Goal: Task Accomplishment & Management: Use online tool/utility

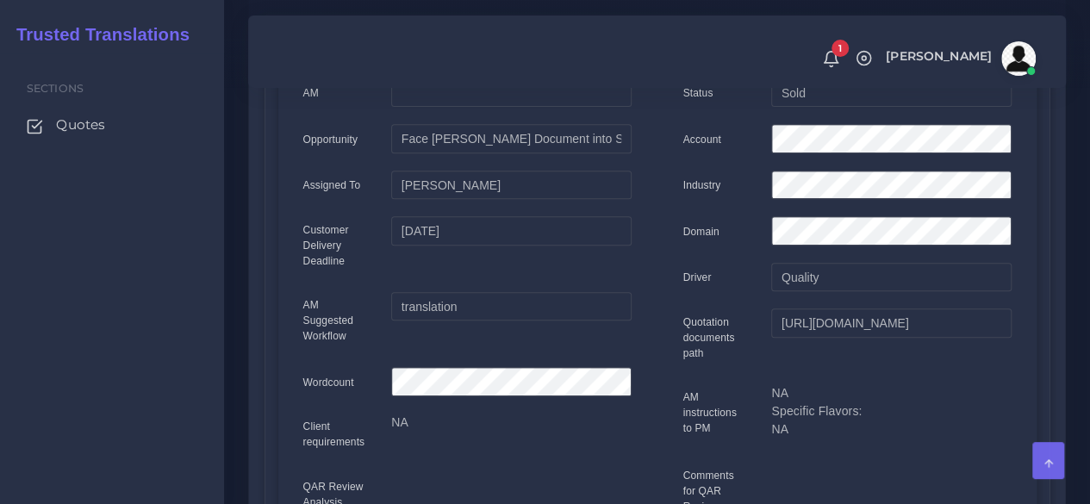
scroll to position [116, 0]
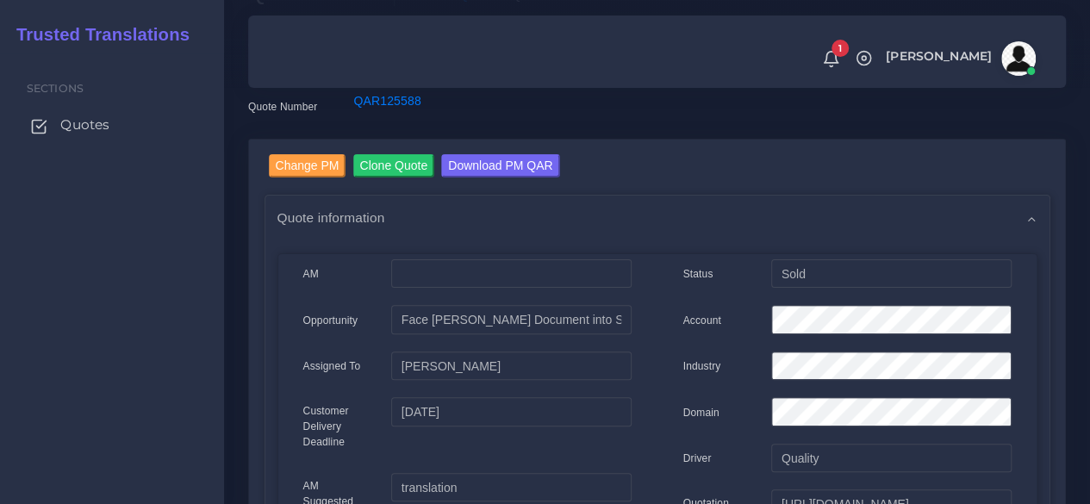
click at [67, 129] on span "Quotes" at bounding box center [84, 125] width 49 height 19
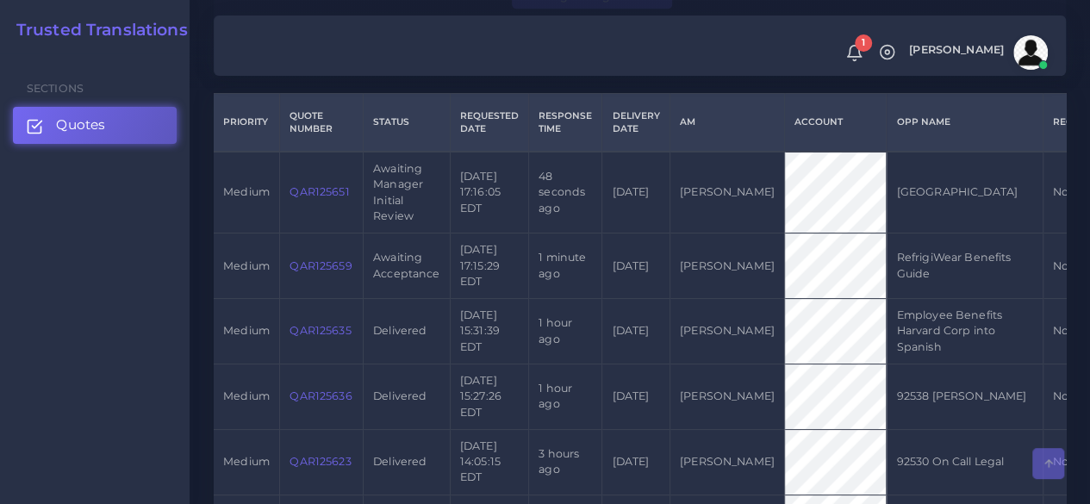
scroll to position [431, 0]
click at [316, 259] on link "QAR125659" at bounding box center [321, 265] width 62 height 13
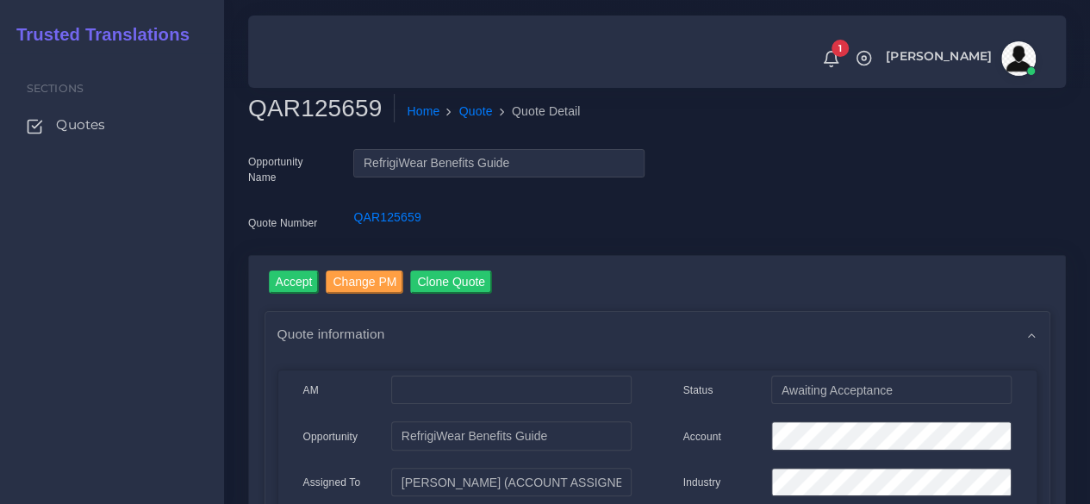
click h2 "QAR125659"
copy h2 "QAR125659"
click input "Accept"
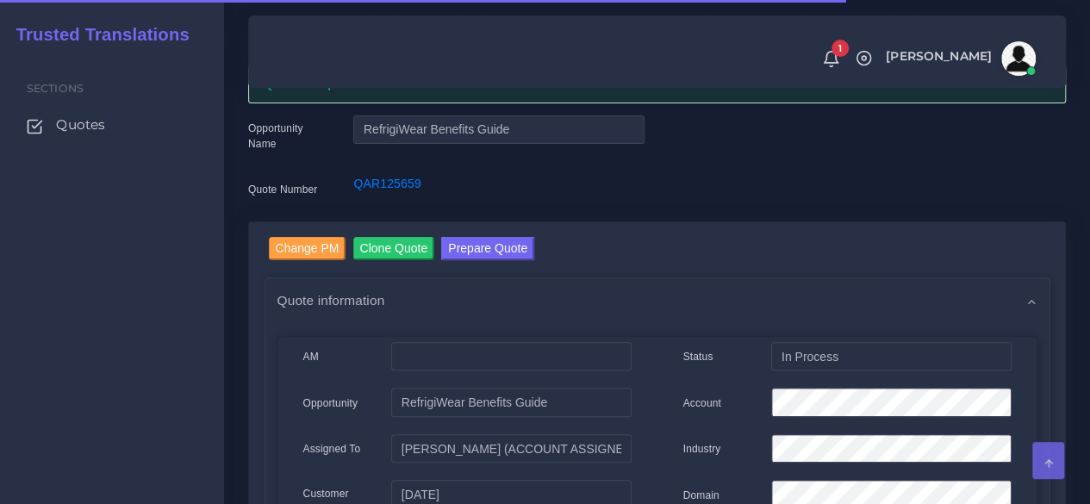
scroll to position [172, 0]
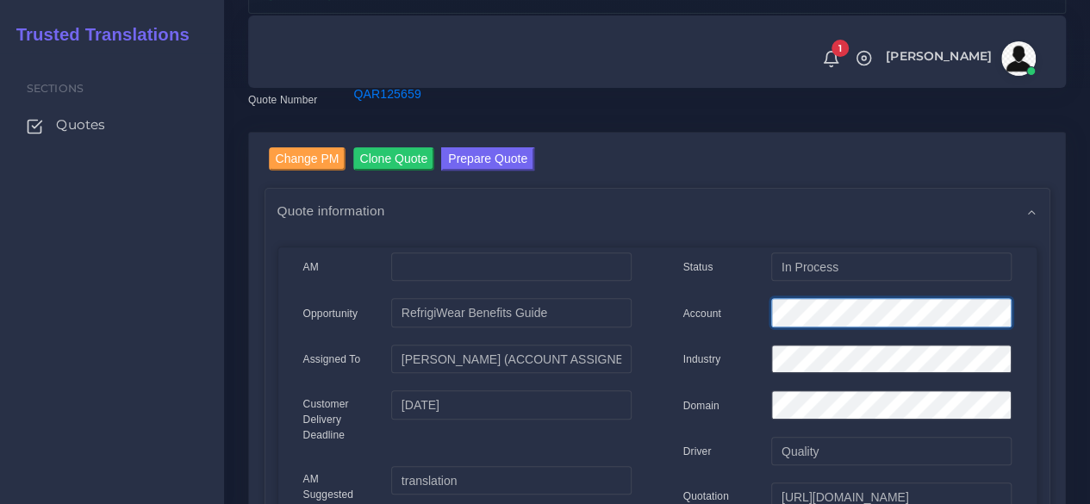
click at [684, 321] on div "Account" at bounding box center [848, 315] width 354 height 34
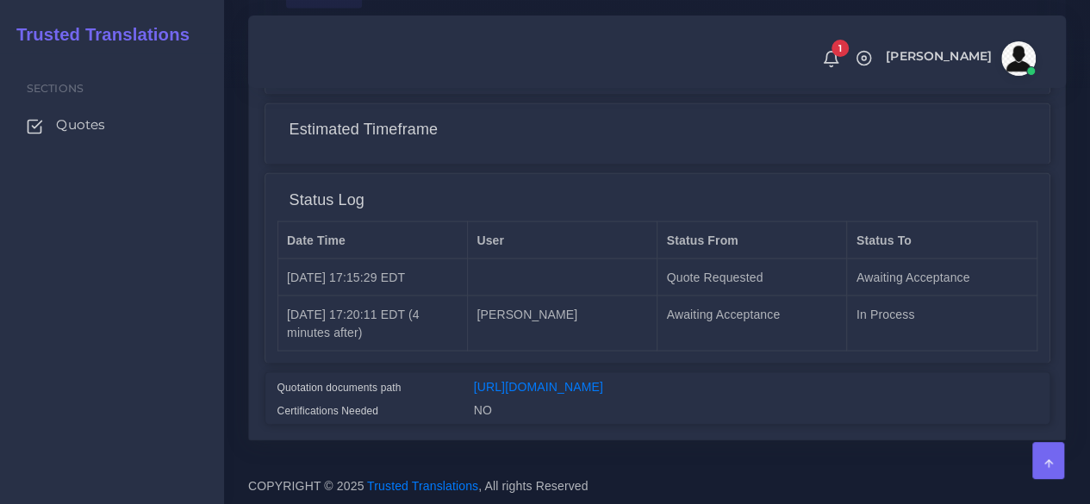
scroll to position [1469, 0]
click at [603, 379] on link "https://workdrive.zoho.com/fgoh3e43b1a1fe2124b65bedd7c3c51a0e040/teams/fgoh3e43…" at bounding box center [538, 386] width 129 height 14
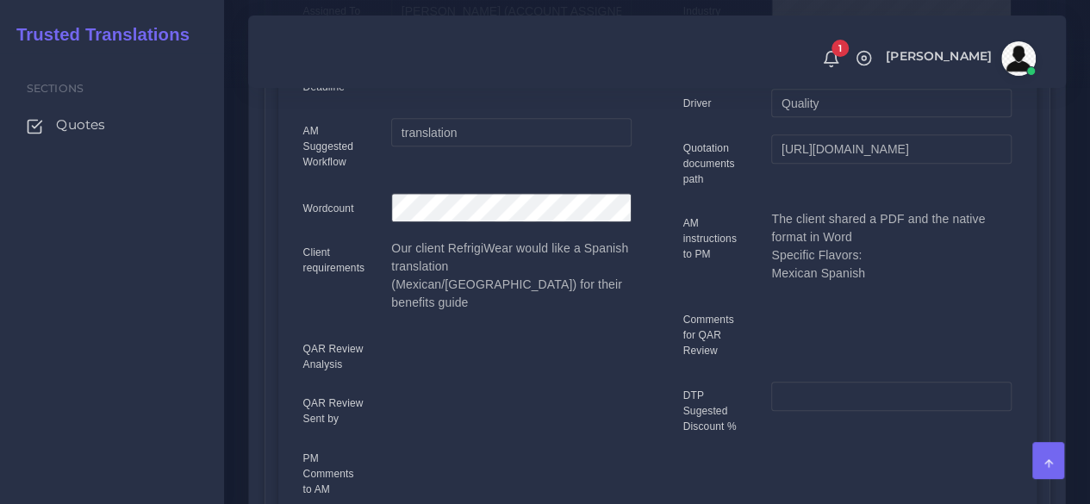
scroll to position [90, 0]
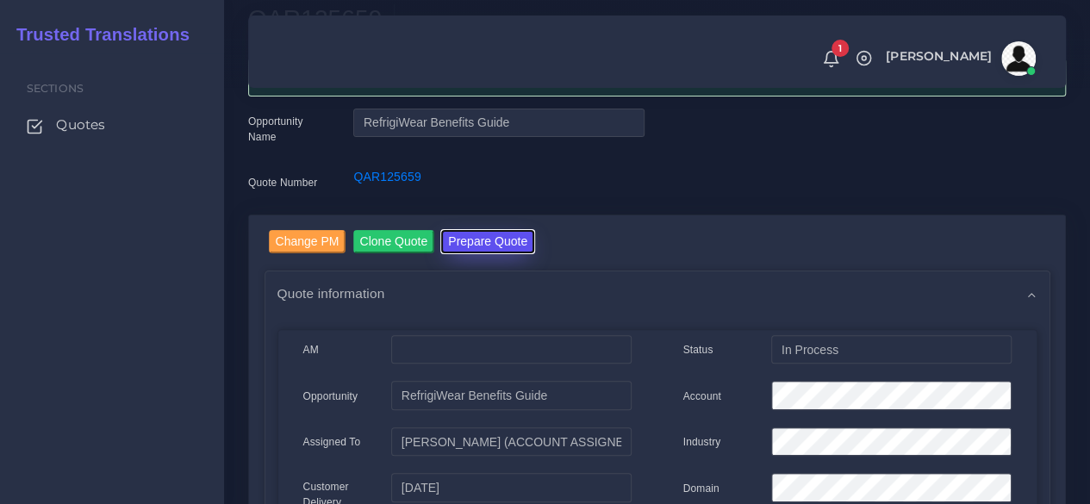
click at [517, 249] on button "Prepare Quote" at bounding box center [487, 241] width 93 height 23
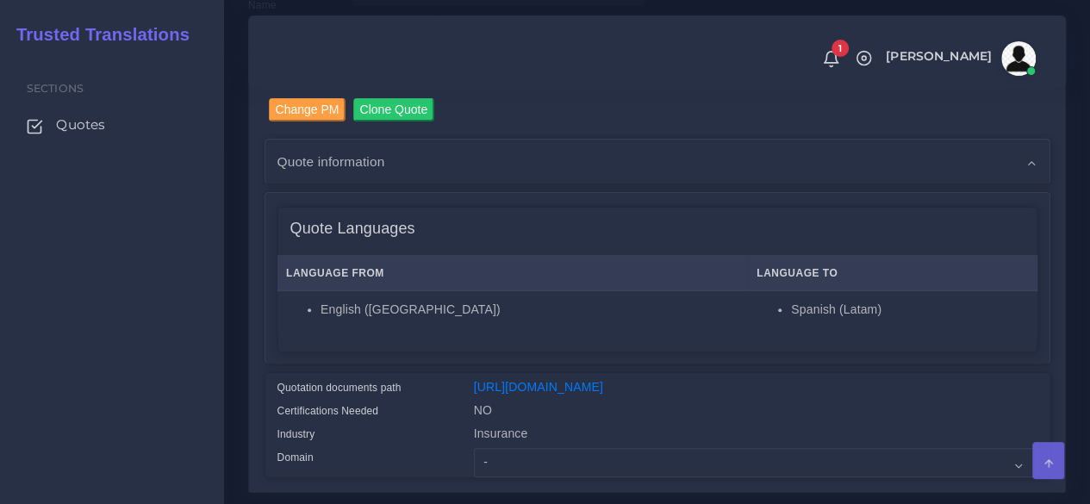
scroll to position [172, 0]
click at [523, 387] on link "[URL][DOMAIN_NAME]" at bounding box center [538, 387] width 129 height 14
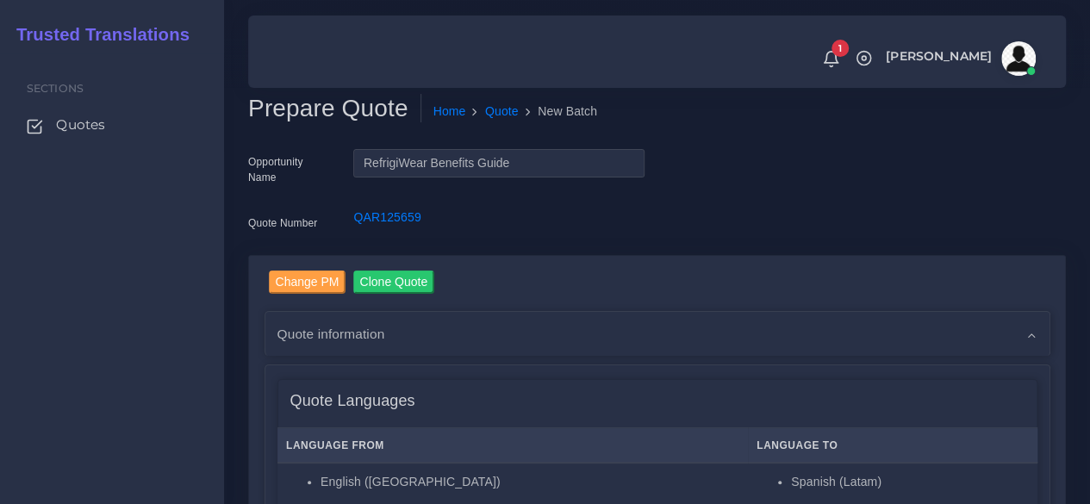
scroll to position [431, 0]
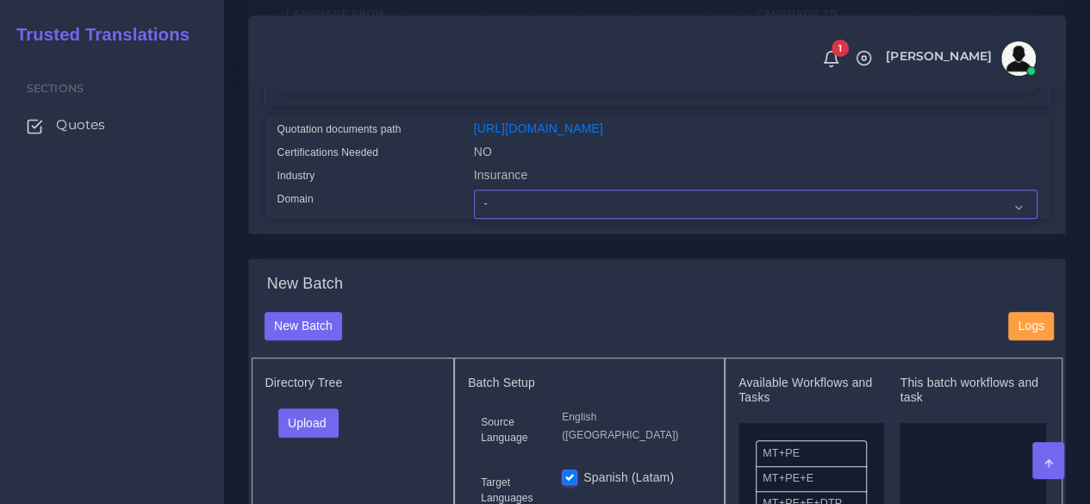
click at [490, 219] on select "- Advertising and Media Agriculture, Forestry and Fishing Architecture, Buildin…" at bounding box center [756, 204] width 564 height 29
select select "Human Resources - HR"
click at [474, 219] on select "- Advertising and Media Agriculture, Forestry and Fishing Architecture, Buildin…" at bounding box center [756, 204] width 564 height 29
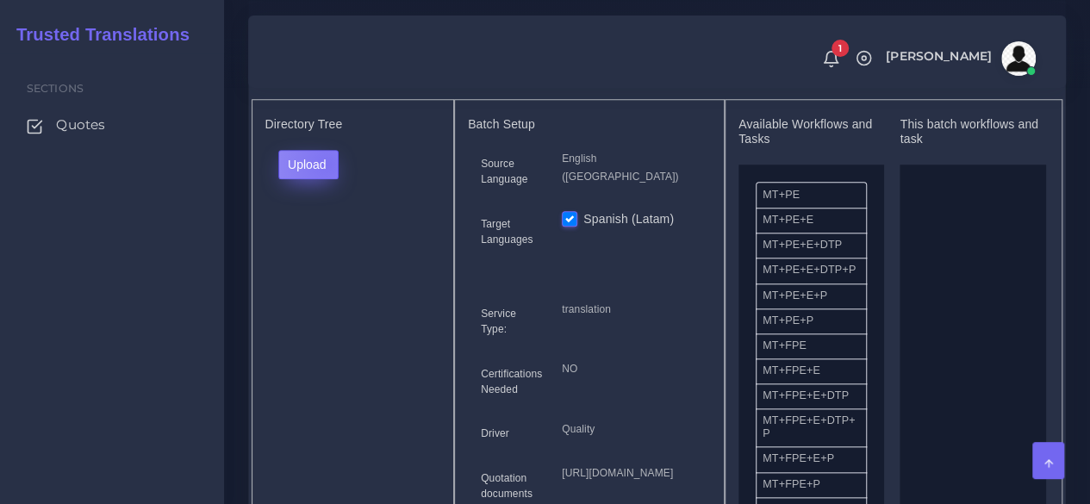
click at [326, 179] on button "Upload" at bounding box center [308, 164] width 61 height 29
click at [321, 241] on label "Files" at bounding box center [338, 230] width 119 height 22
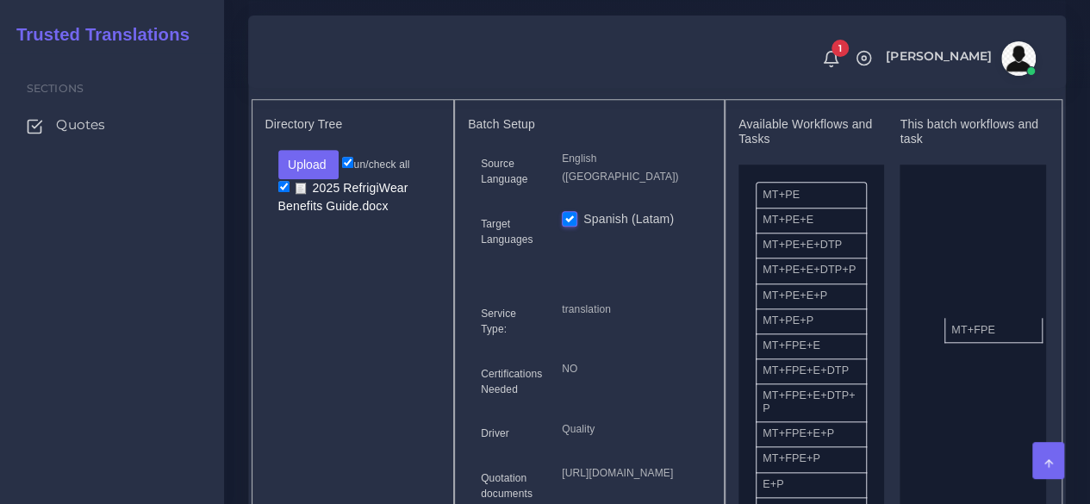
drag, startPoint x: 803, startPoint y: 381, endPoint x: 978, endPoint y: 356, distance: 175.9
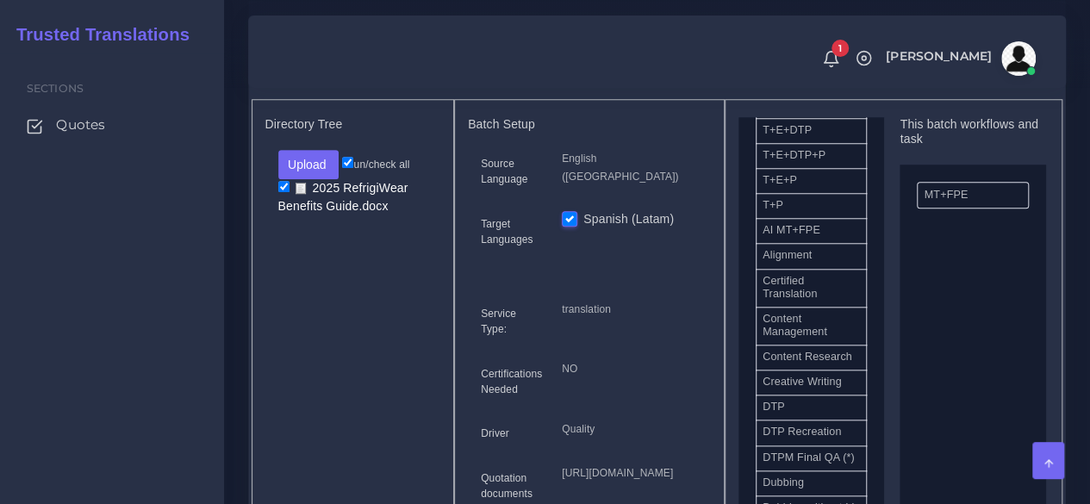
scroll to position [431, 0]
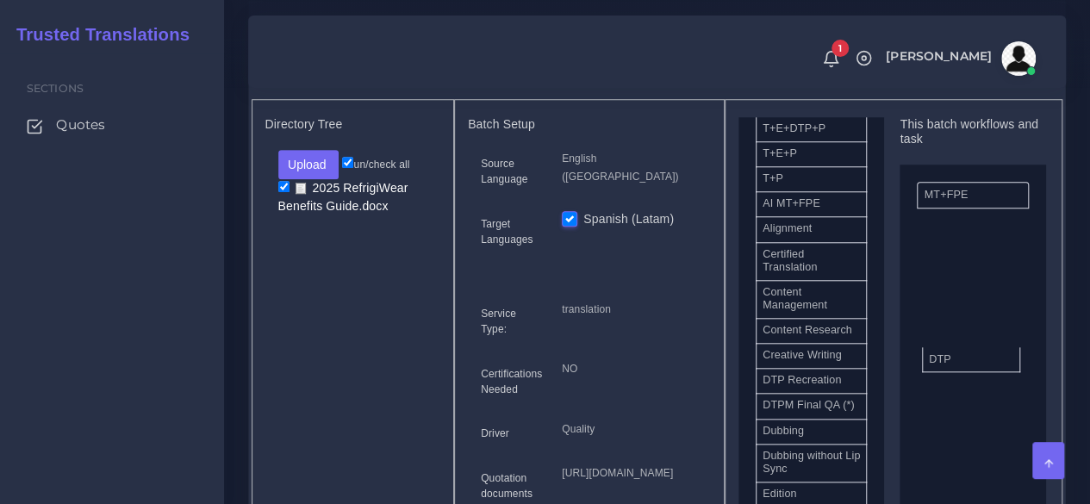
drag, startPoint x: 796, startPoint y: 424, endPoint x: 966, endPoint y: 382, distance: 175.8
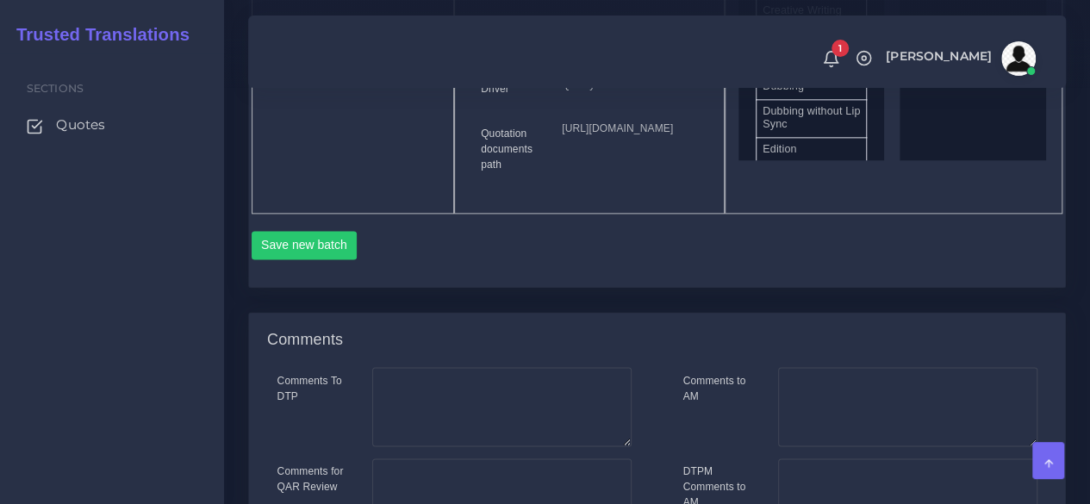
scroll to position [1121, 0]
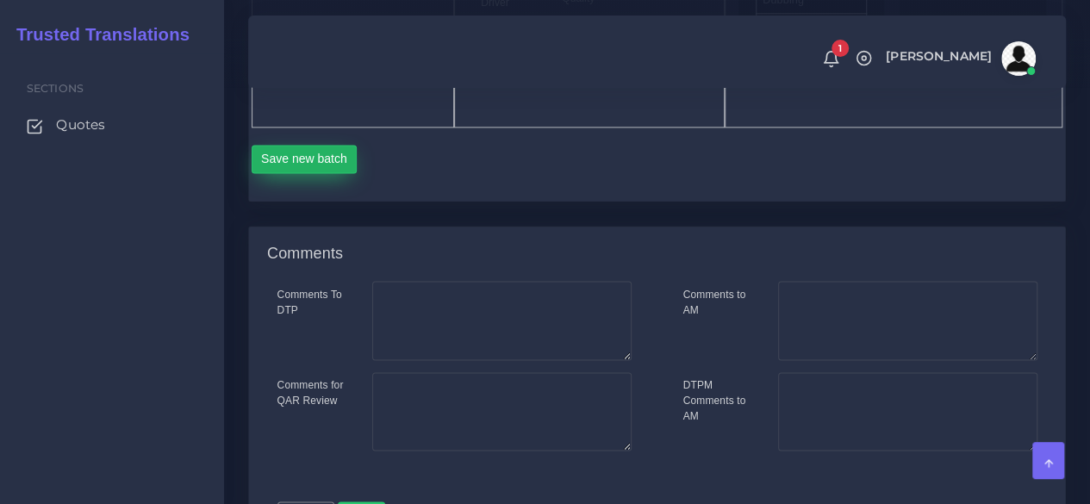
click at [312, 174] on button "Save new batch" at bounding box center [305, 159] width 106 height 29
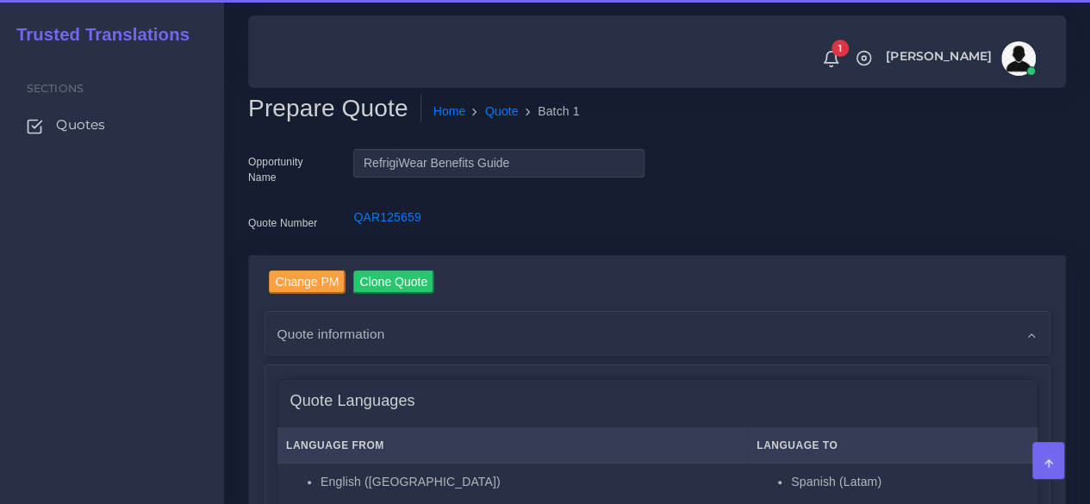
click at [171, 349] on div "Sections Quotes" at bounding box center [112, 278] width 224 height 451
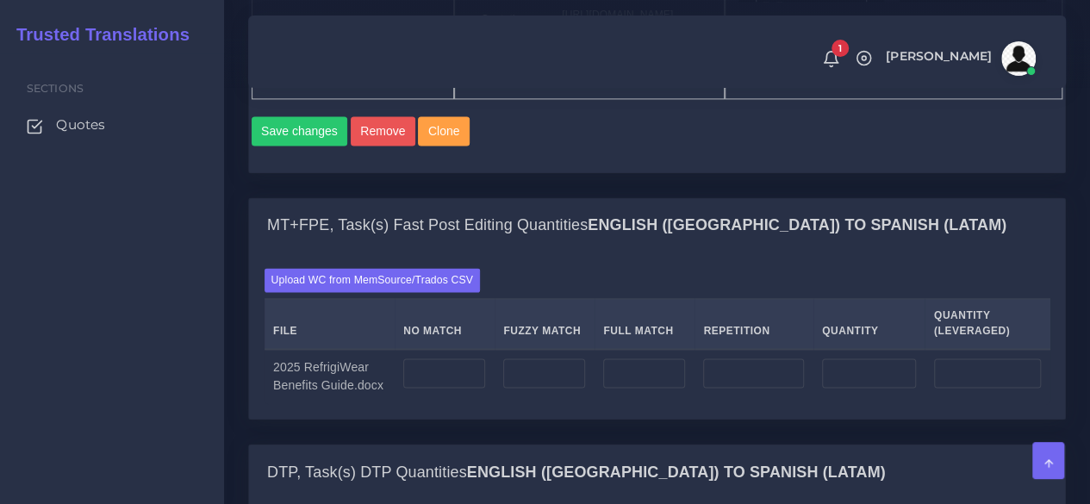
scroll to position [1379, 0]
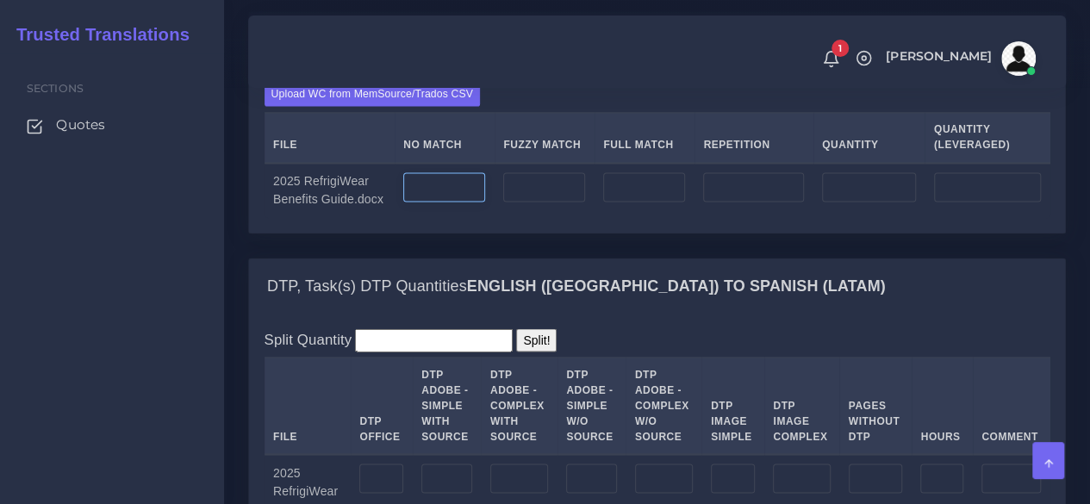
click at [466, 202] on input "number" at bounding box center [444, 186] width 82 height 29
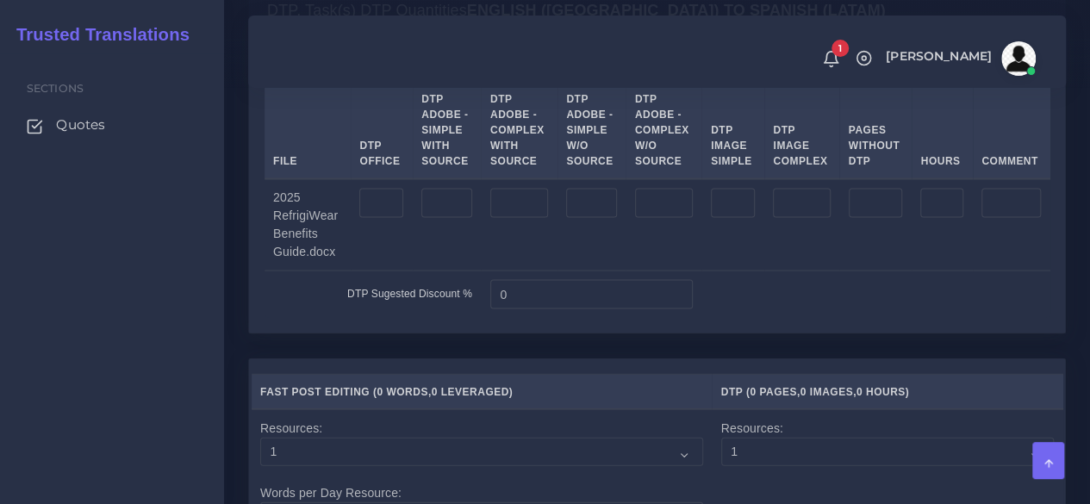
scroll to position [1810, 0]
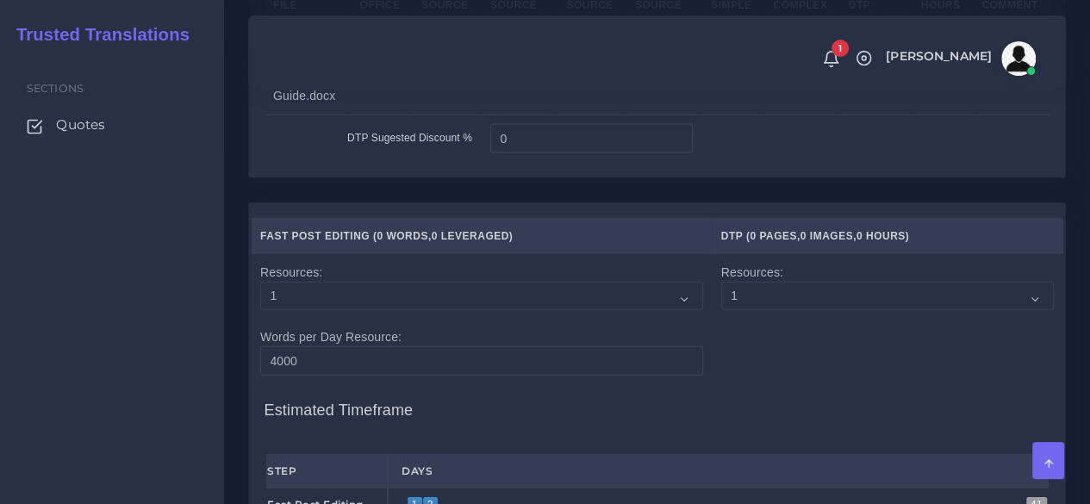
type input "0"
click at [452, 62] on input "number" at bounding box center [447, 47] width 51 height 29
type input "8"
click at [509, 62] on input "number" at bounding box center [519, 47] width 58 height 29
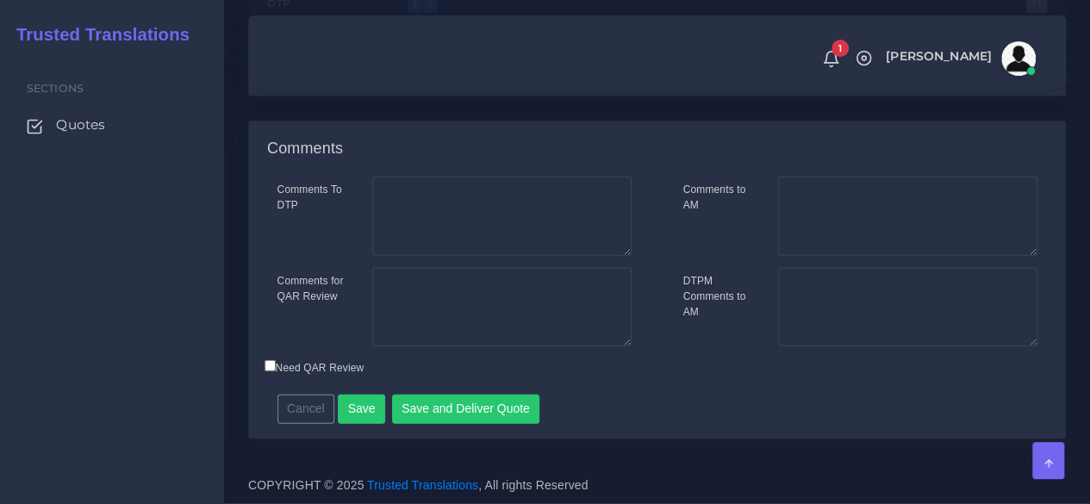
scroll to position [2505, 0]
type input "12"
click at [351, 415] on button "Save" at bounding box center [361, 409] width 47 height 29
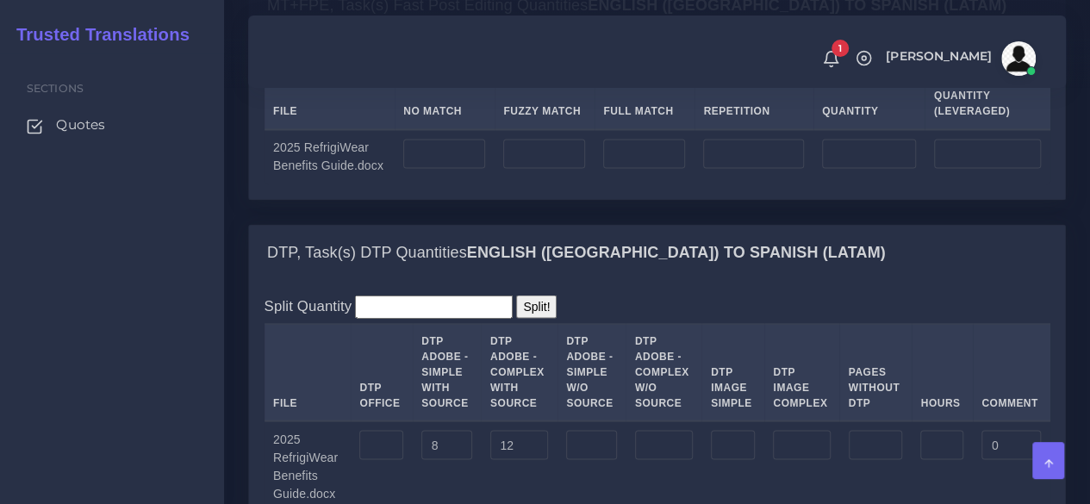
scroll to position [1465, 0]
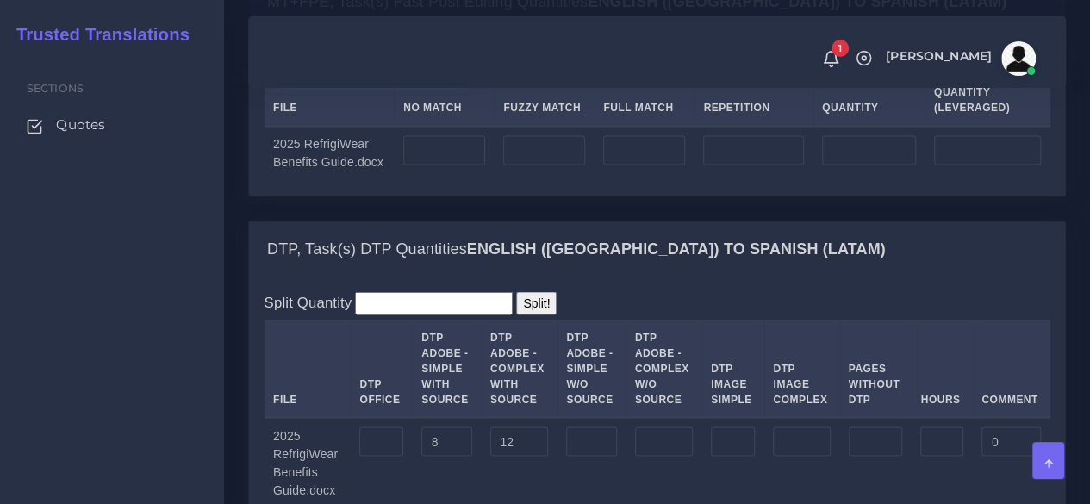
click at [383, 68] on label "Upload WC from MemSource/Trados CSV" at bounding box center [373, 56] width 216 height 23
click at [0, 0] on input "Upload WC from MemSource/Trados CSV" at bounding box center [0, 0] width 0 height 0
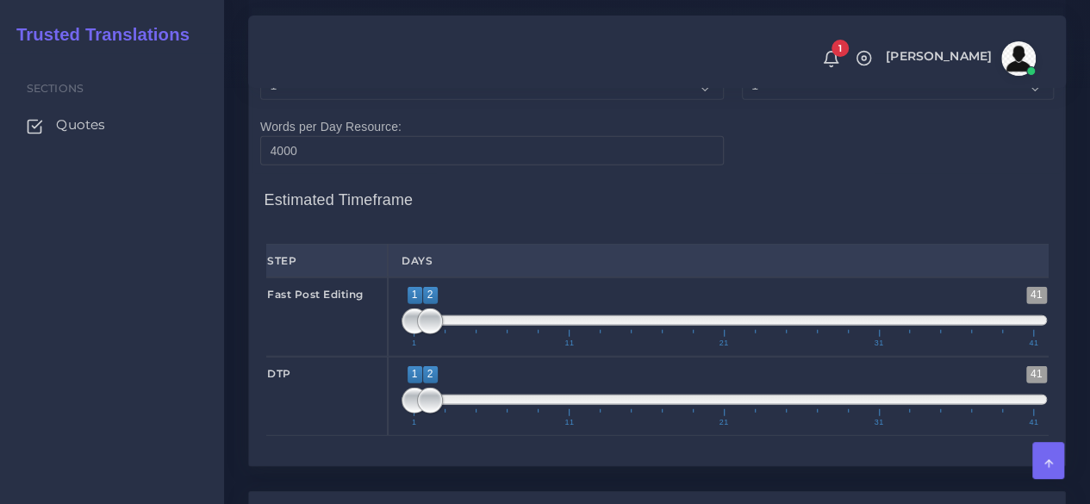
scroll to position [2155, 0]
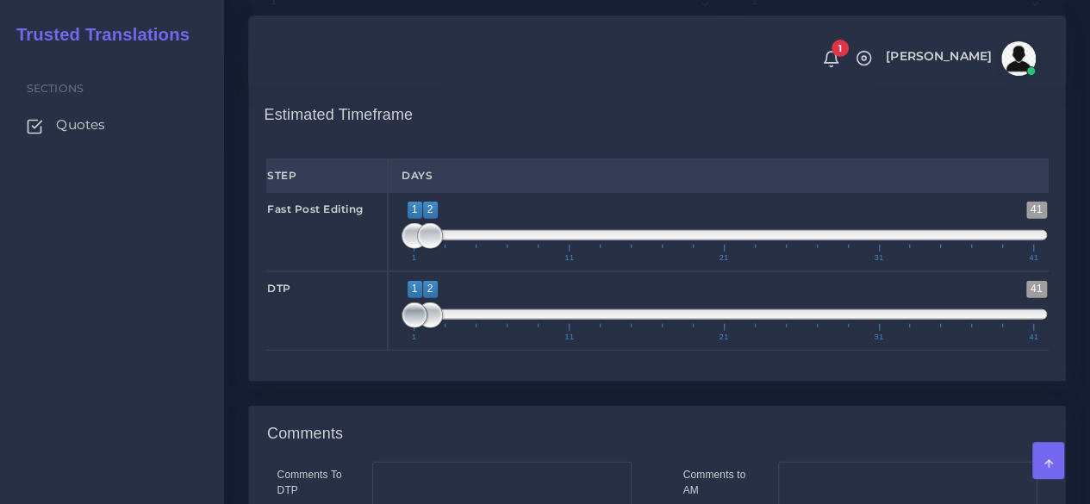
type input "2;2"
drag, startPoint x: 410, startPoint y: 430, endPoint x: 426, endPoint y: 430, distance: 15.5
click at [426, 328] on span at bounding box center [430, 316] width 26 height 26
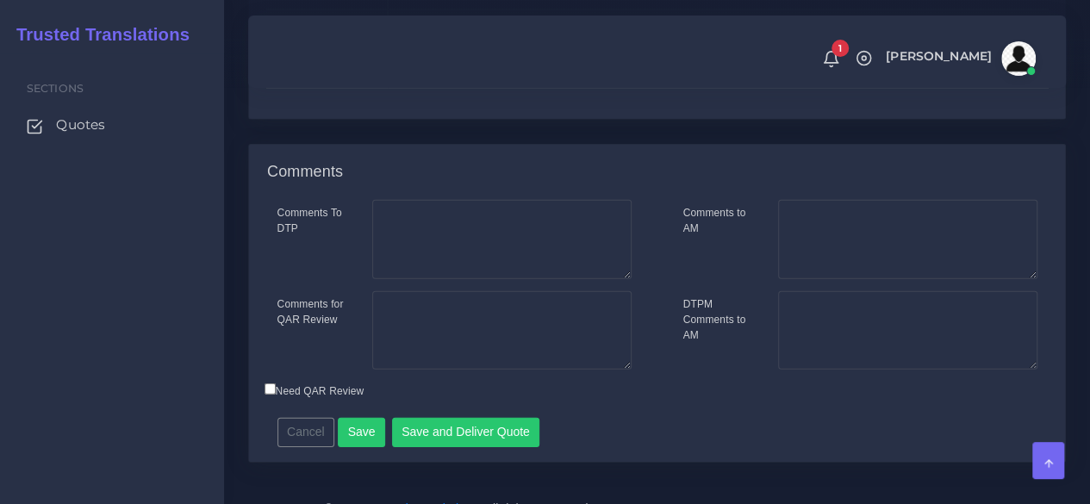
scroll to position [2554, 0]
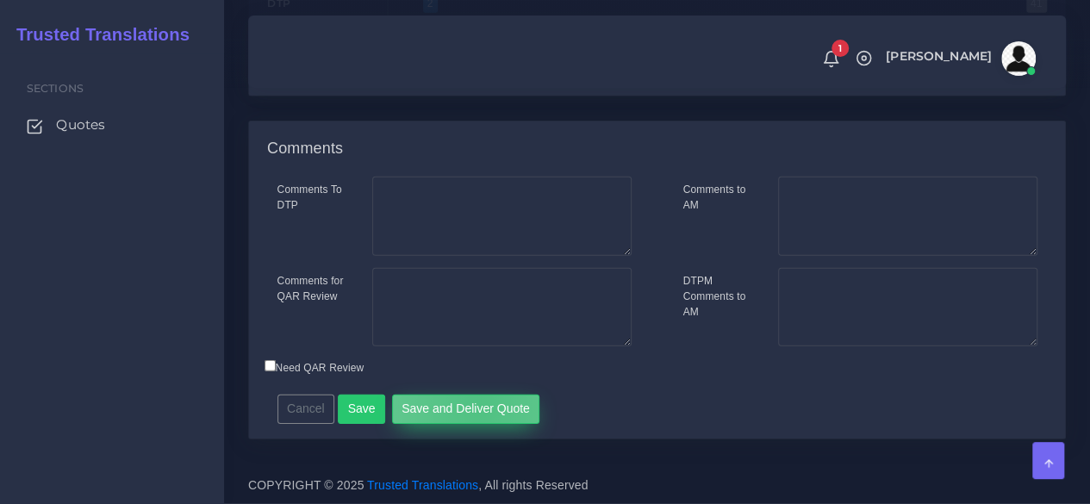
click at [472, 409] on button "Save and Deliver Quote" at bounding box center [466, 409] width 148 height 29
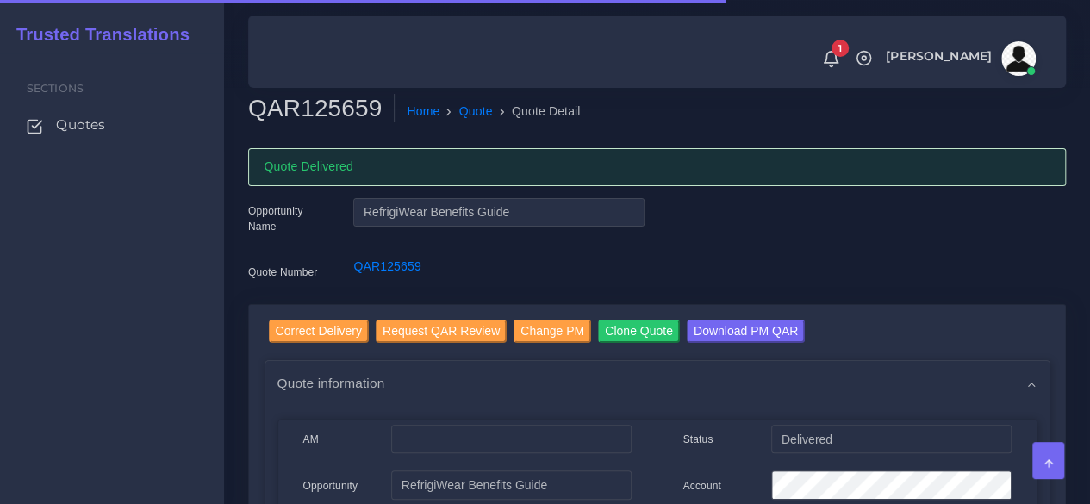
drag, startPoint x: 101, startPoint y: 123, endPoint x: 269, endPoint y: 25, distance: 194.7
click at [101, 122] on span "Quotes" at bounding box center [80, 125] width 49 height 19
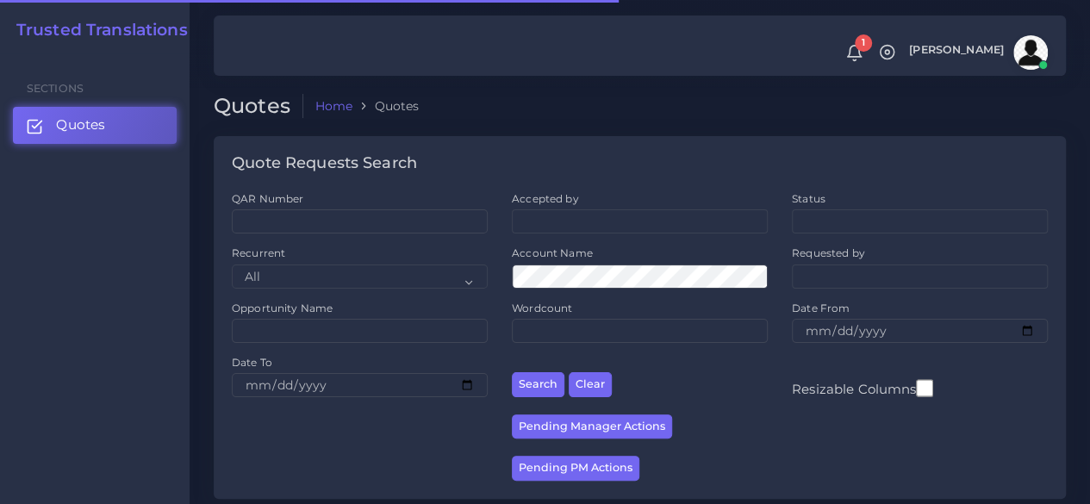
scroll to position [431, 0]
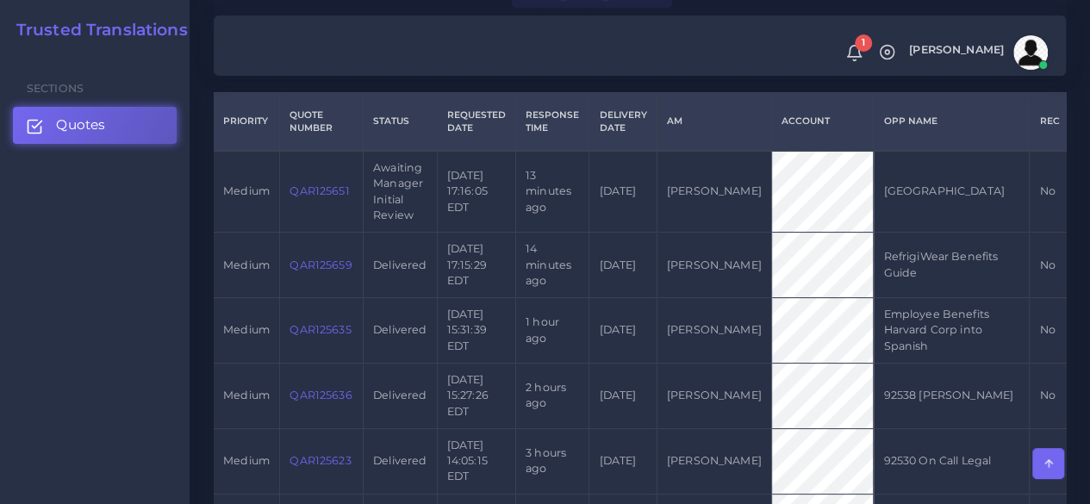
click at [325, 198] on td "QAR125651" at bounding box center [322, 192] width 84 height 82
click at [321, 193] on link "QAR125651" at bounding box center [319, 190] width 59 height 13
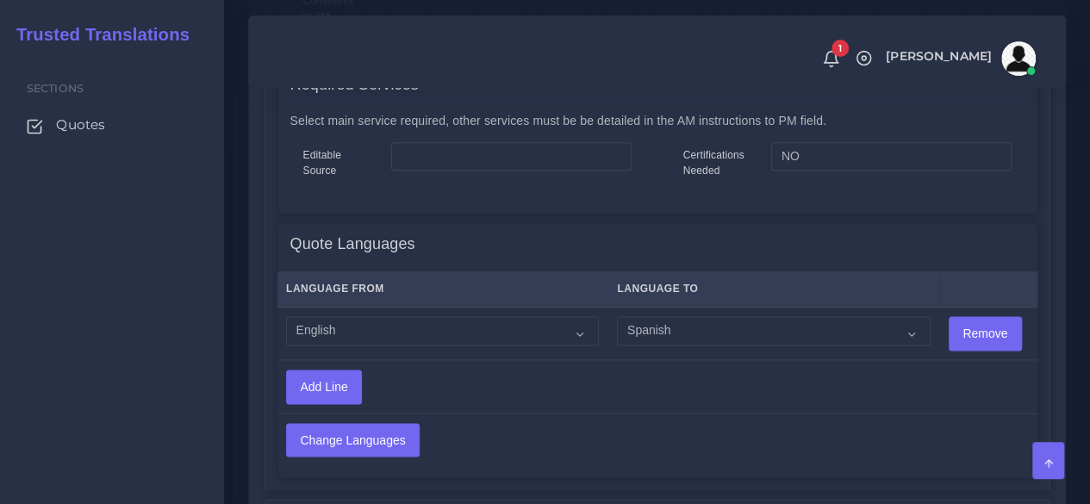
scroll to position [1034, 0]
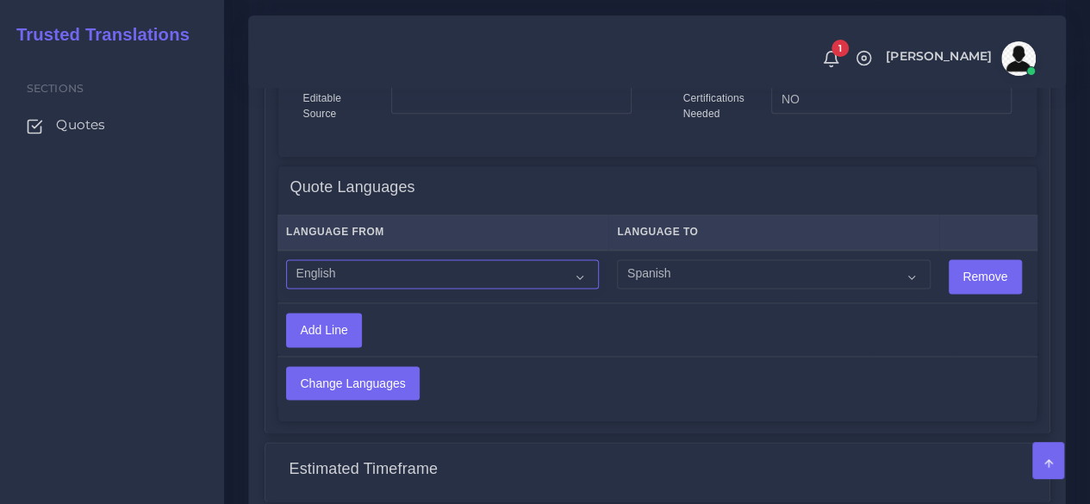
click at [474, 266] on select "Acoli Afar Afrikaans Akan Akateko [DEMOGRAPHIC_DATA] American Sign Language (AS…" at bounding box center [442, 273] width 313 height 29
select select "14001"
click at [286, 260] on select "Acoli Afar Afrikaans Akan Akateko [DEMOGRAPHIC_DATA] American Sign Language (AS…" at bounding box center [442, 273] width 313 height 29
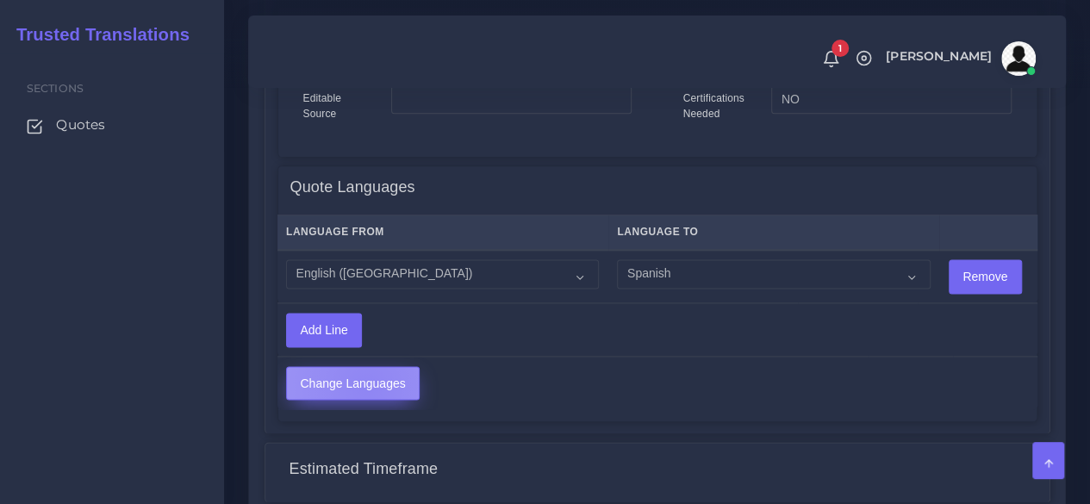
click at [365, 387] on input "Change Languages" at bounding box center [353, 383] width 132 height 33
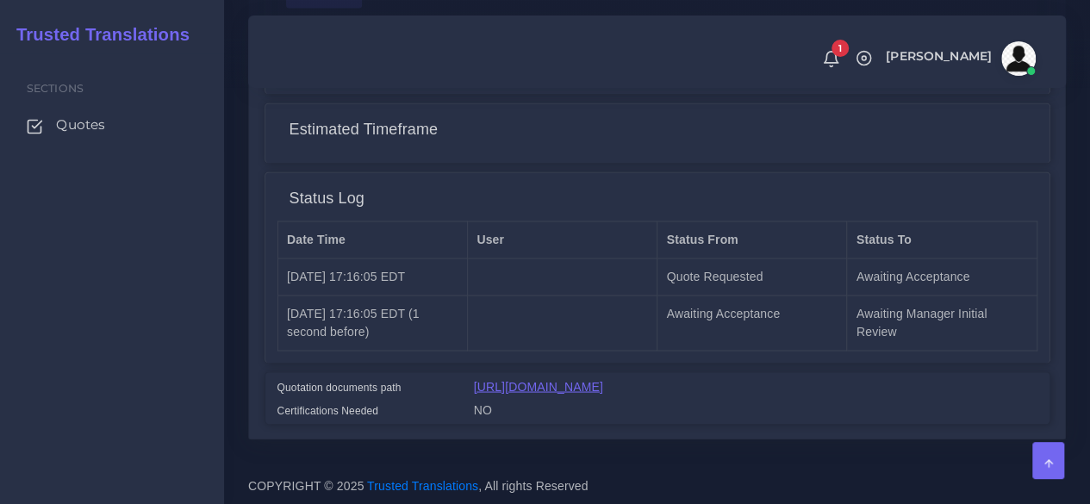
scroll to position [1450, 0]
click at [505, 379] on link "[URL][DOMAIN_NAME]" at bounding box center [538, 386] width 129 height 14
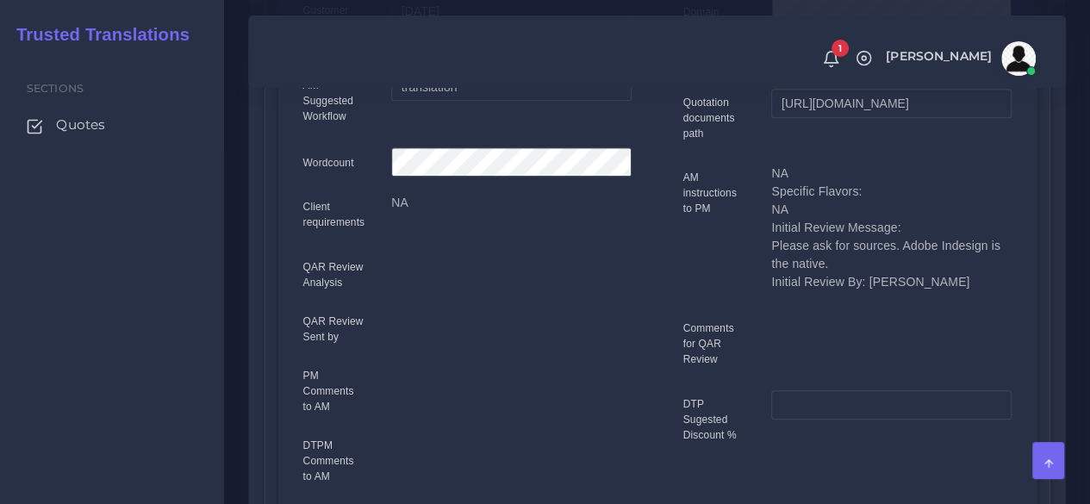
scroll to position [86, 0]
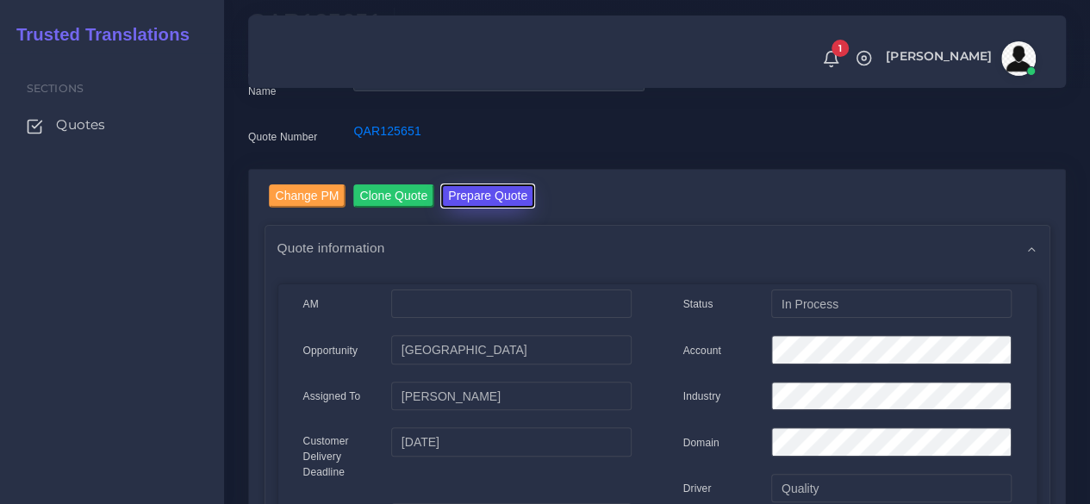
click at [476, 191] on button "Prepare Quote" at bounding box center [487, 195] width 93 height 23
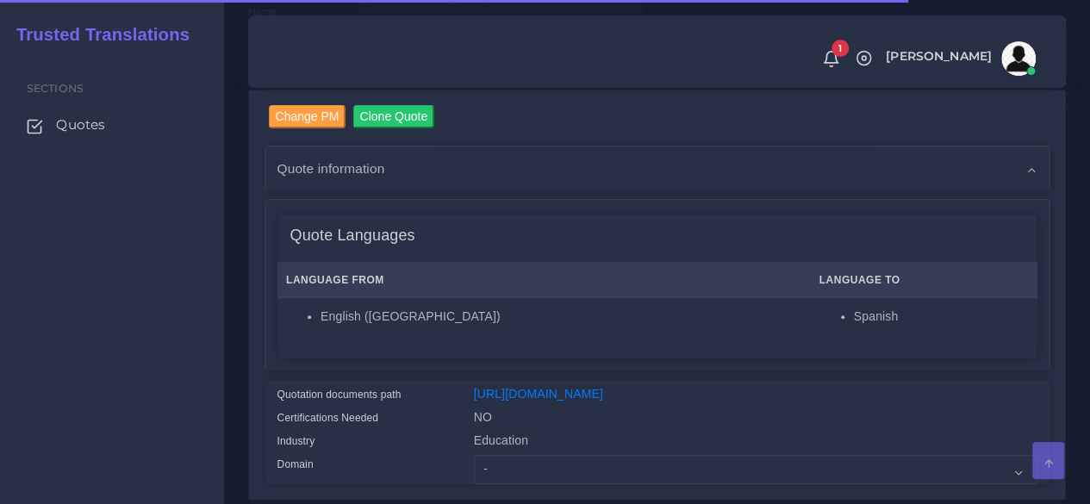
scroll to position [431, 0]
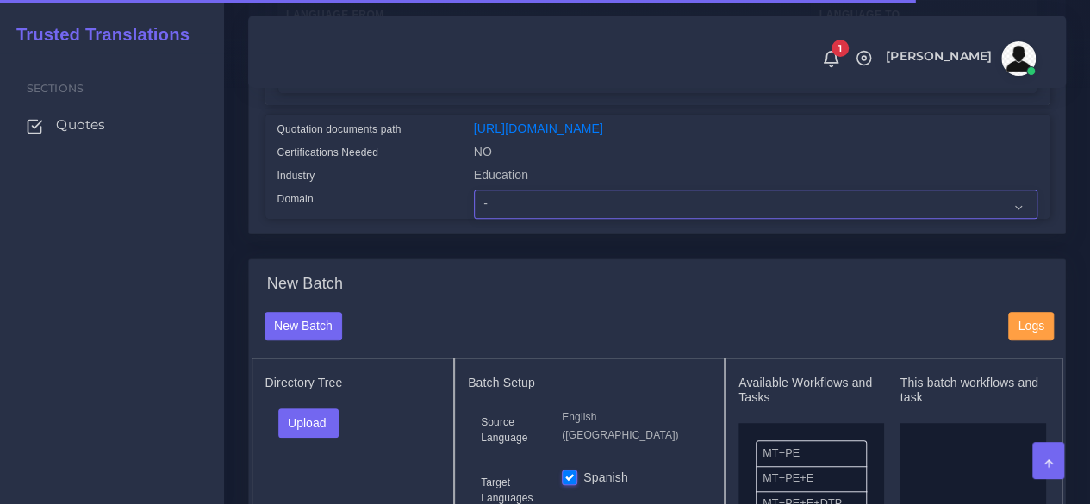
click at [497, 219] on select "- Advertising and Media Agriculture, Forestry and Fishing Architecture, Buildin…" at bounding box center [756, 204] width 564 height 29
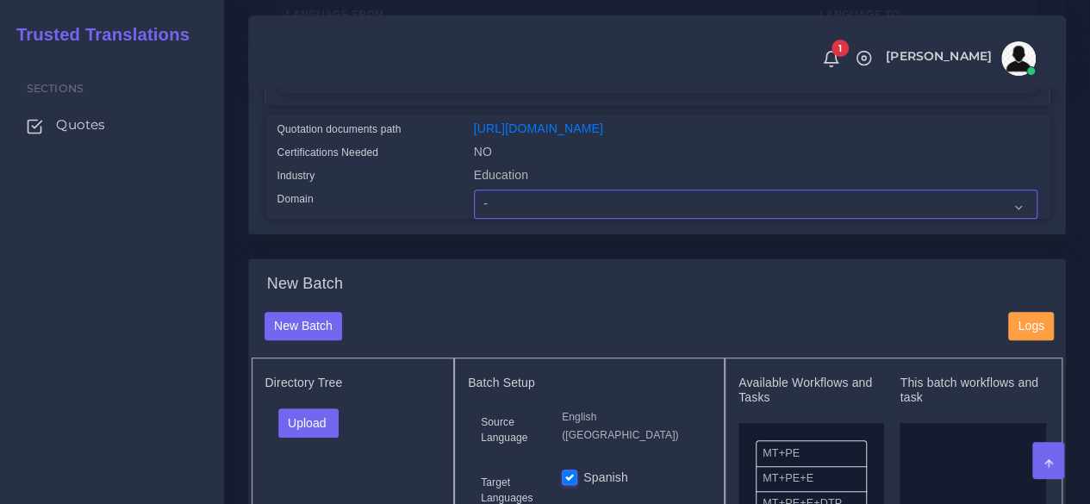
select select "Education"
click at [474, 219] on select "- Advertising and Media Agriculture, Forestry and Fishing Architecture, Buildin…" at bounding box center [756, 204] width 564 height 29
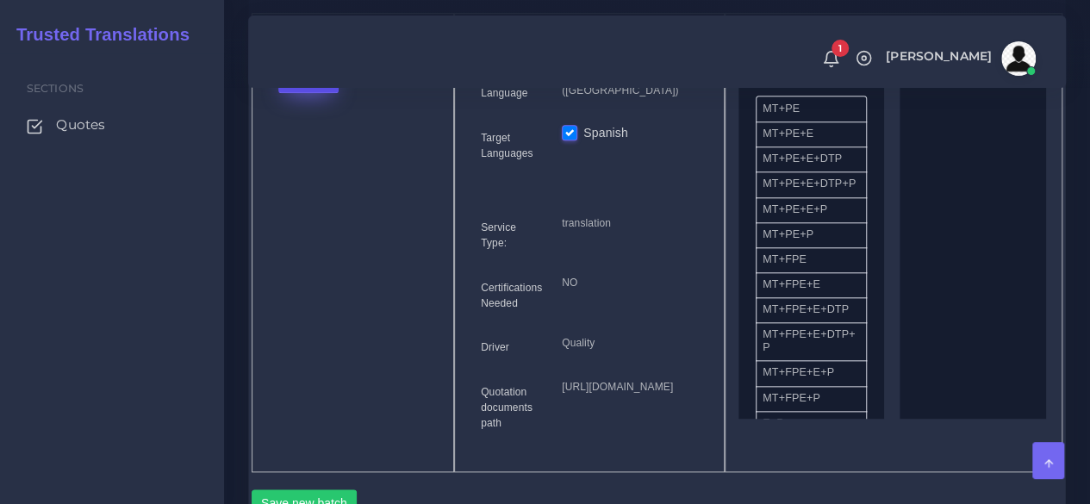
click at [313, 93] on button "Upload" at bounding box center [308, 78] width 61 height 29
click at [312, 154] on label "Files" at bounding box center [338, 144] width 119 height 22
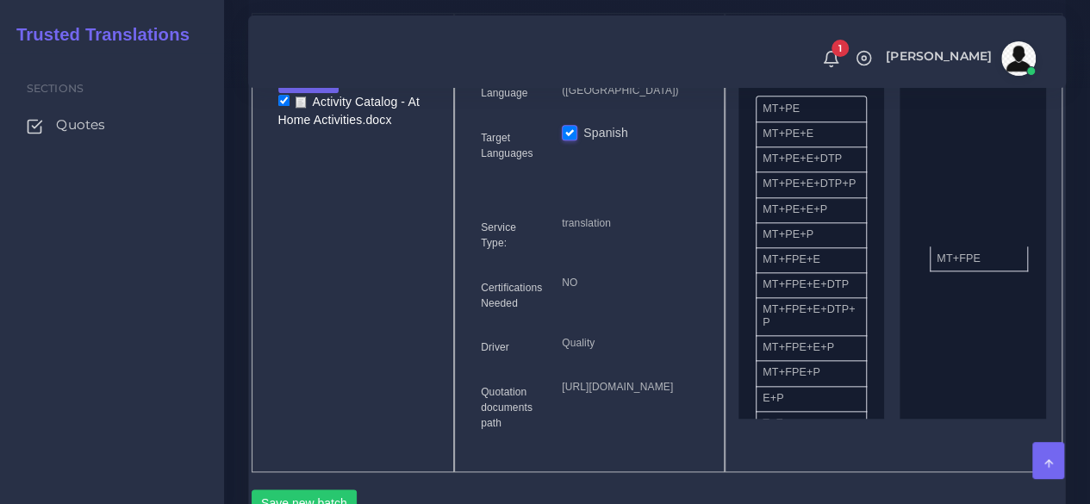
drag, startPoint x: 805, startPoint y: 303, endPoint x: 979, endPoint y: 291, distance: 174.5
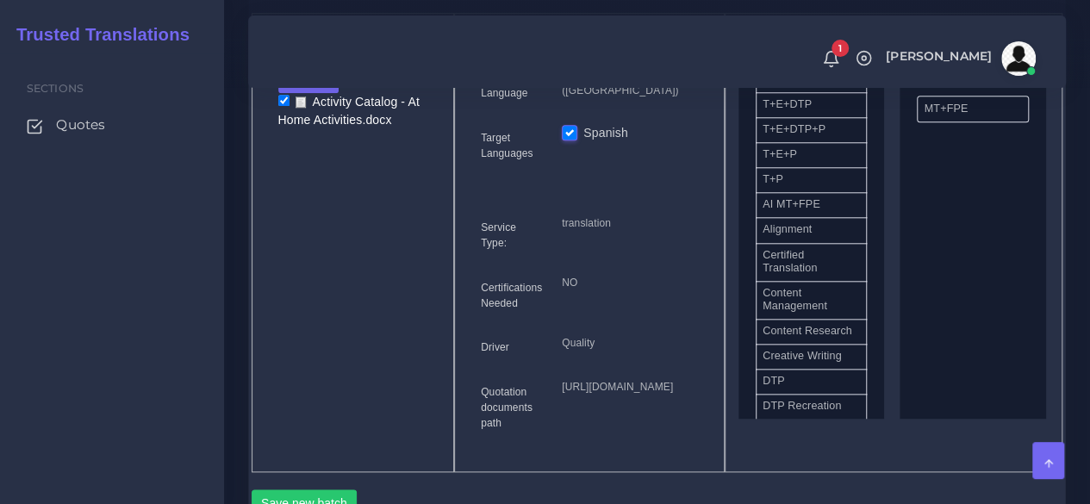
scroll to position [345, 0]
drag, startPoint x: 817, startPoint y: 430, endPoint x: 993, endPoint y: 364, distance: 188.0
drag, startPoint x: 822, startPoint y: 423, endPoint x: 979, endPoint y: 128, distance: 334.0
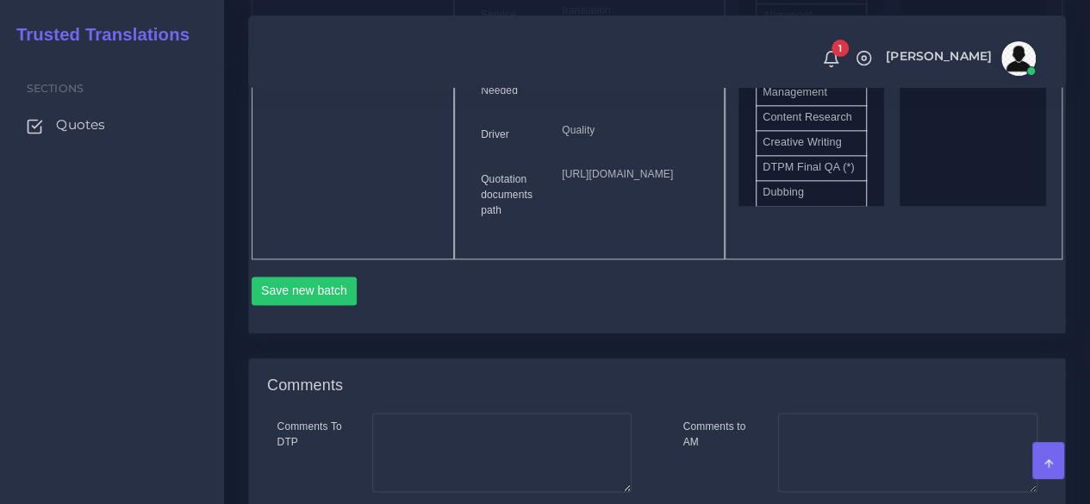
scroll to position [1034, 0]
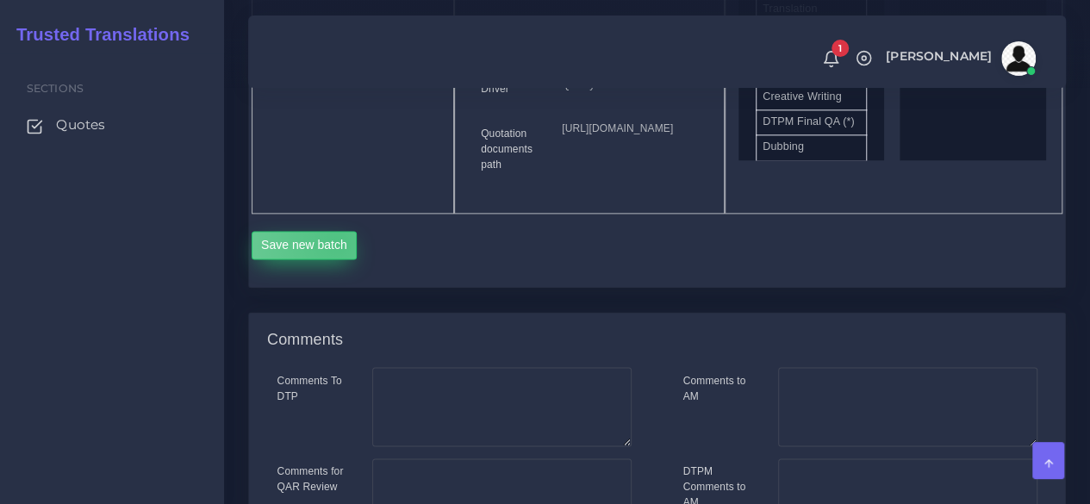
click at [336, 260] on button "Save new batch" at bounding box center [305, 245] width 106 height 29
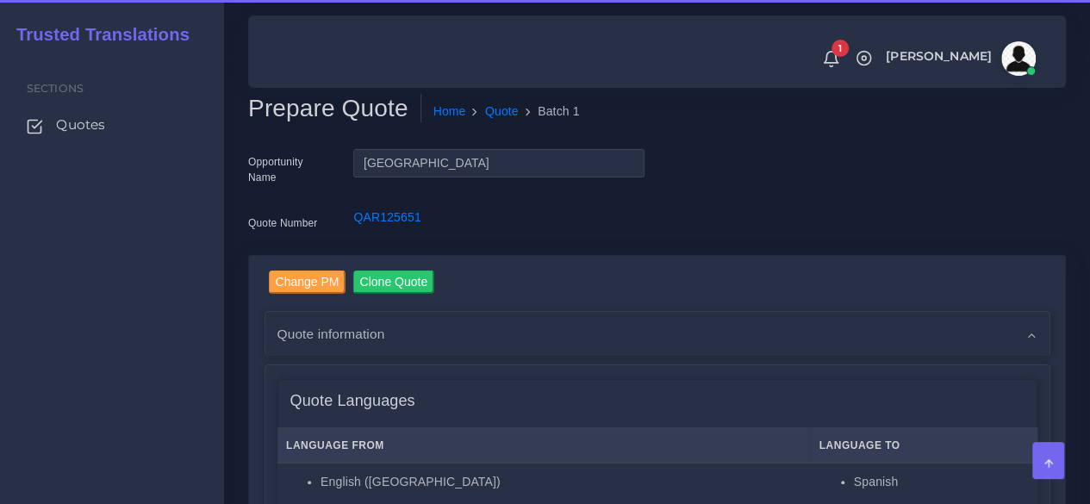
click at [187, 322] on div "Sections Quotes" at bounding box center [112, 278] width 224 height 451
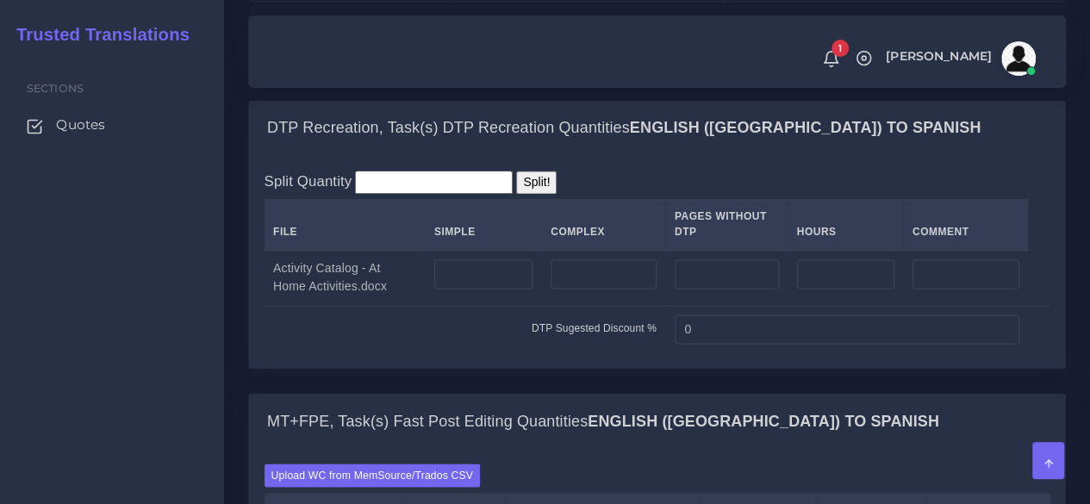
scroll to position [1293, 0]
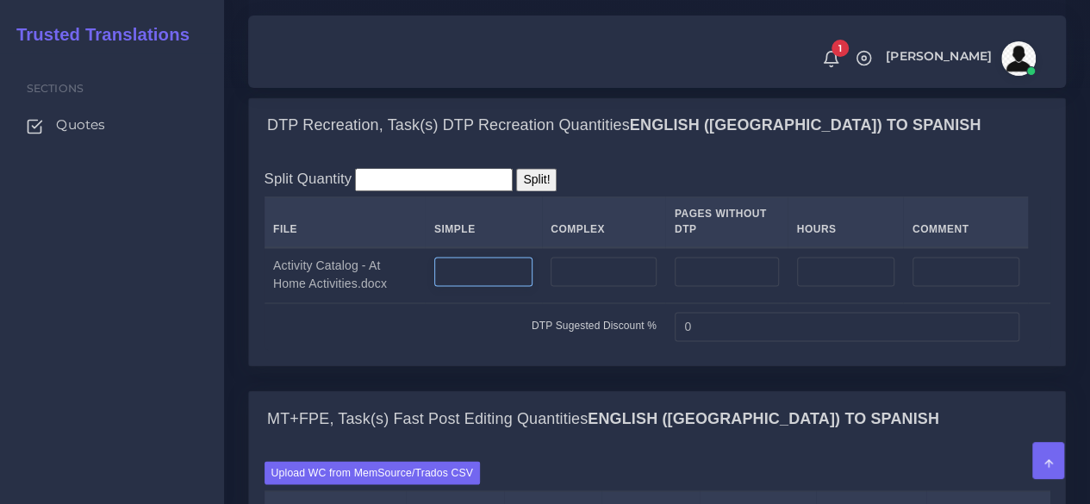
click at [527, 286] on input "number" at bounding box center [483, 271] width 98 height 29
type input "40"
click at [584, 286] on input "number" at bounding box center [604, 271] width 106 height 29
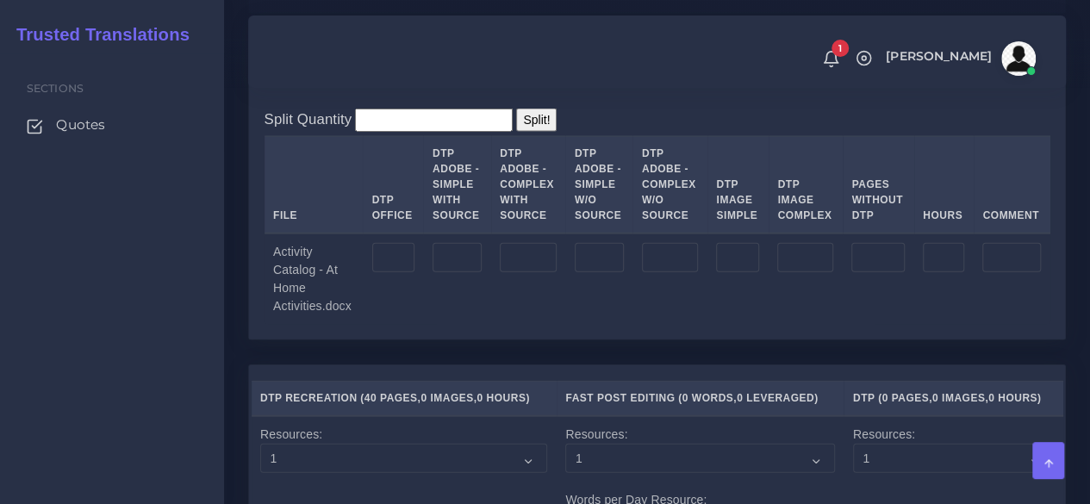
scroll to position [1896, 0]
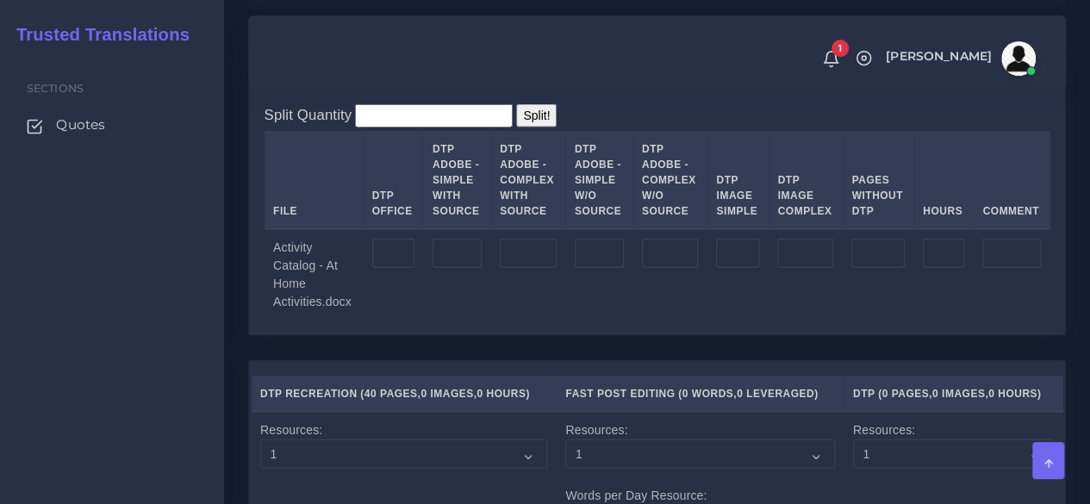
type input "49"
click at [473, 268] on input "number" at bounding box center [457, 253] width 49 height 29
type input "40"
click at [534, 268] on input "number" at bounding box center [528, 253] width 57 height 29
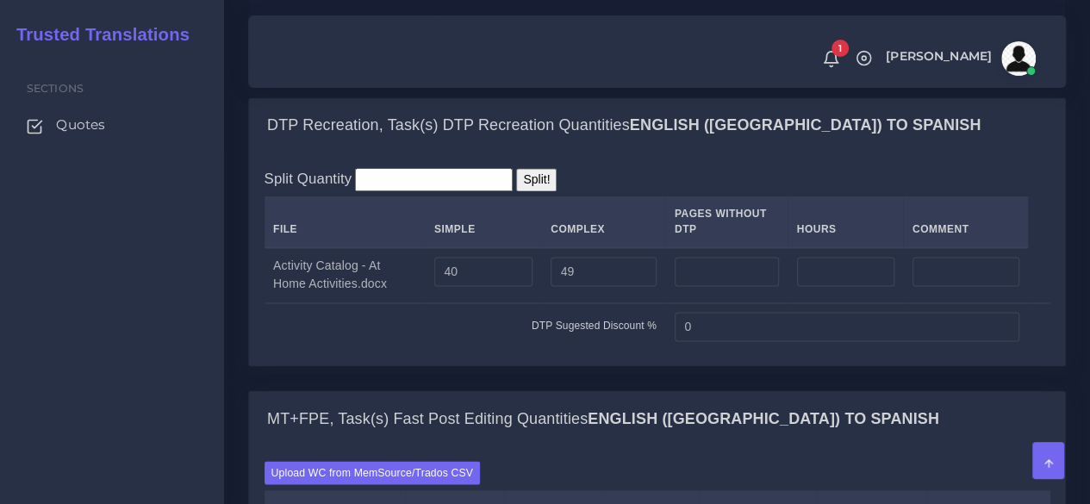
scroll to position [1293, 0]
type input "4"
drag, startPoint x: 469, startPoint y: 394, endPoint x: 390, endPoint y: 399, distance: 79.5
click at [390, 303] on tr "Activity Catalog - At Home Activities.docx 40 49" at bounding box center [658, 275] width 786 height 56
type input "50"
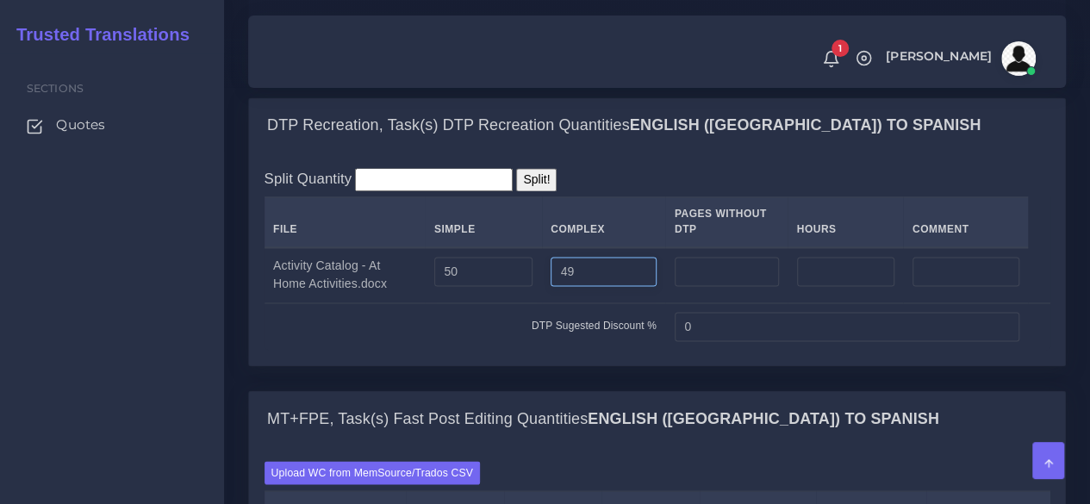
drag, startPoint x: 599, startPoint y: 391, endPoint x: 575, endPoint y: 393, distance: 24.2
click at [595, 286] on input "49" at bounding box center [604, 271] width 106 height 29
drag, startPoint x: 572, startPoint y: 394, endPoint x: 538, endPoint y: 398, distance: 34.7
click at [538, 303] on tr "Activity Catalog - At Home Activities.docx 50 49" at bounding box center [658, 275] width 786 height 56
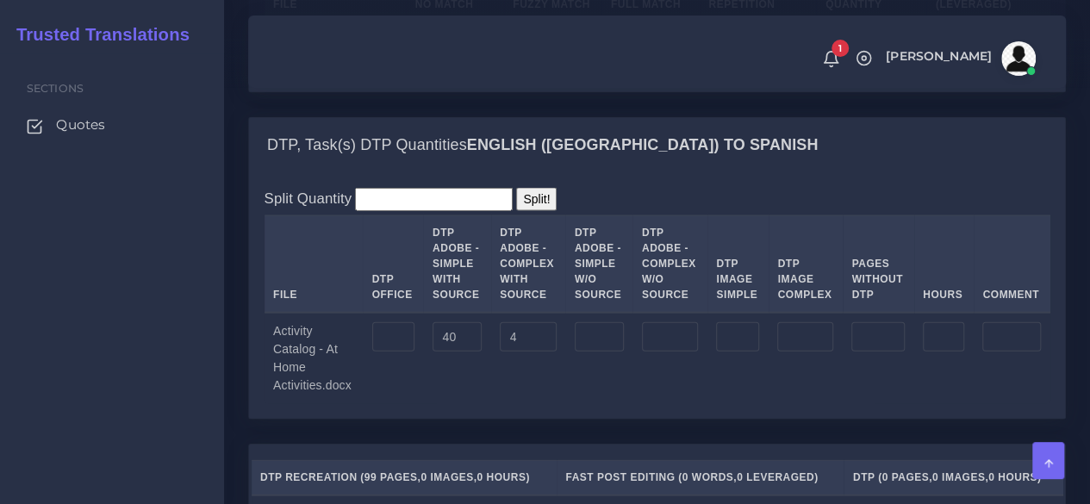
scroll to position [2069, 0]
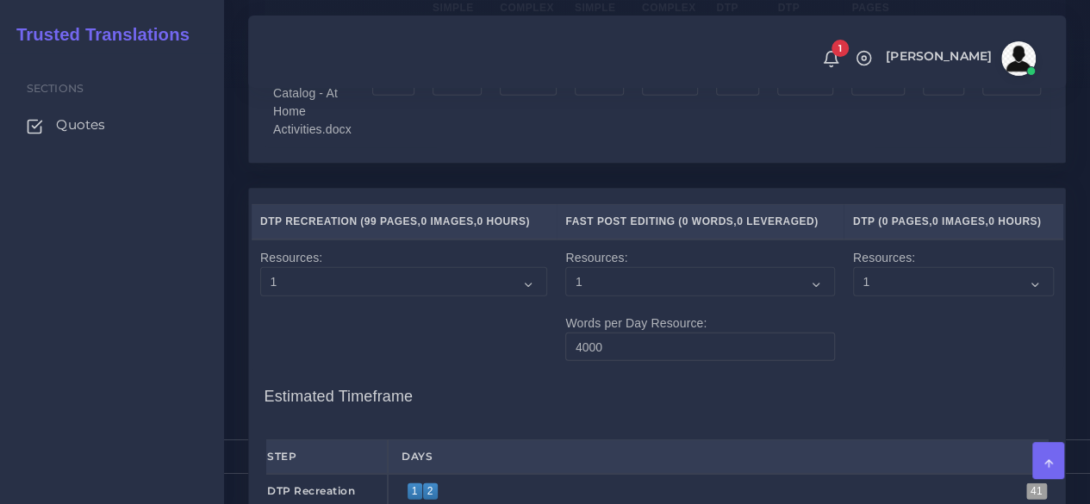
type input "39"
drag, startPoint x: 359, startPoint y: 203, endPoint x: 331, endPoint y: 203, distance: 27.6
click at [331, 148] on tr "Activity Catalog - At Home Activities.docx 40 4" at bounding box center [658, 102] width 786 height 91
type input "50"
drag, startPoint x: 547, startPoint y: 201, endPoint x: 484, endPoint y: 199, distance: 63.8
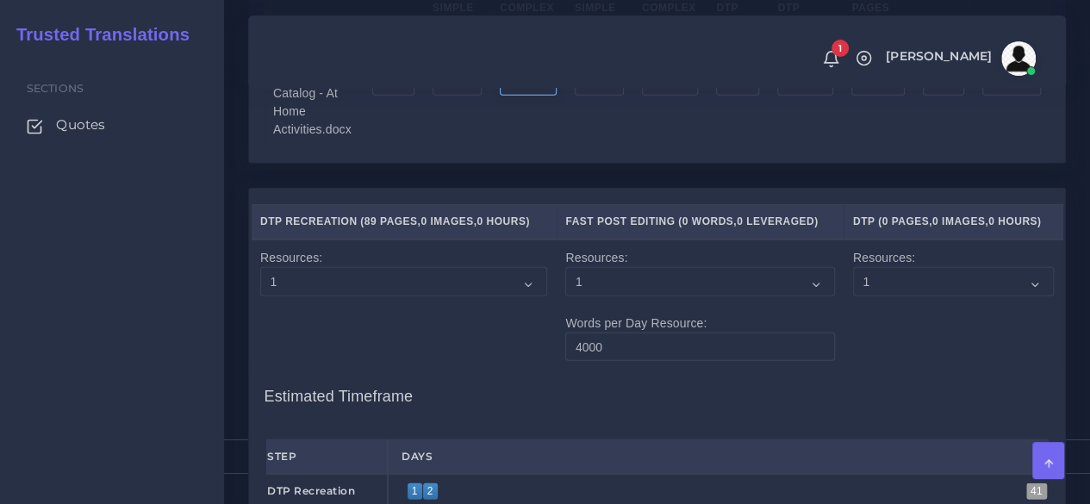
click at [484, 148] on tr "Activity Catalog - At Home Activities.docx 50 4" at bounding box center [658, 102] width 786 height 91
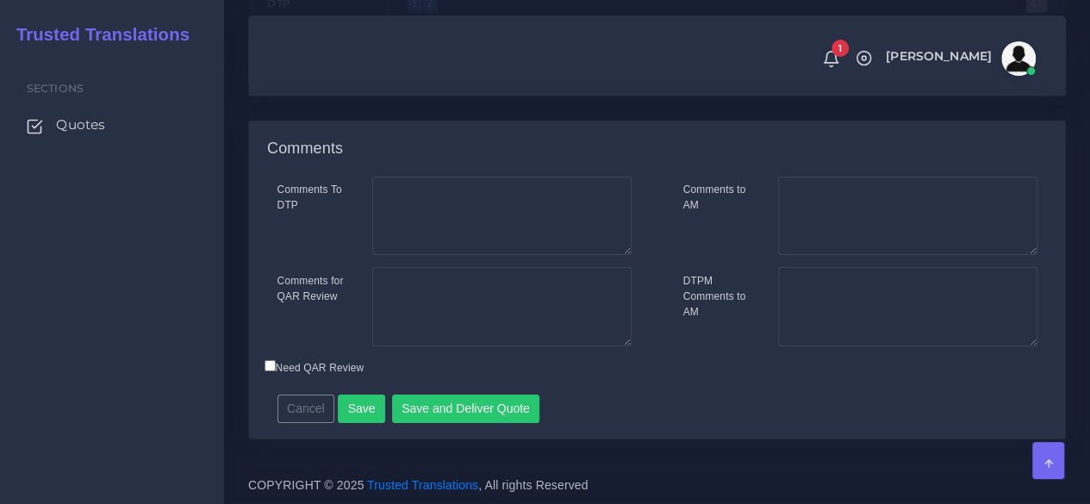
scroll to position [2827, 0]
type input "39"
click at [372, 404] on button "Save" at bounding box center [361, 409] width 47 height 29
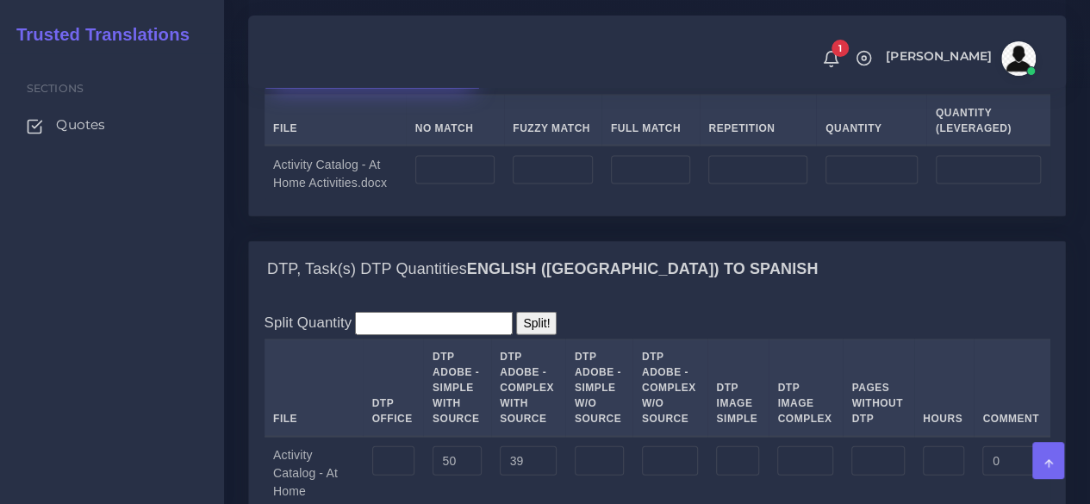
scroll to position [1638, 0]
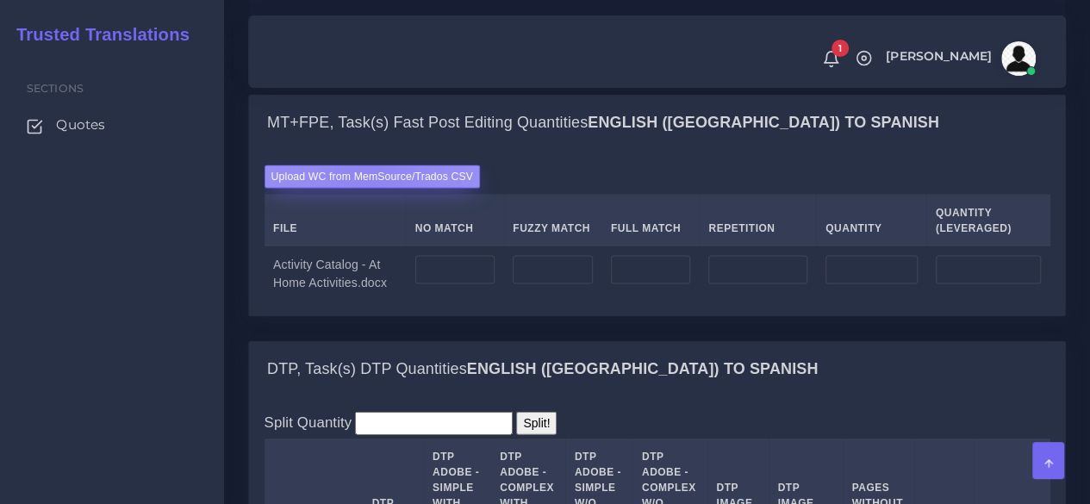
click at [370, 189] on label "Upload WC from MemSource/Trados CSV" at bounding box center [373, 177] width 216 height 23
click at [0, 0] on input "Upload WC from MemSource/Trados CSV" at bounding box center [0, 0] width 0 height 0
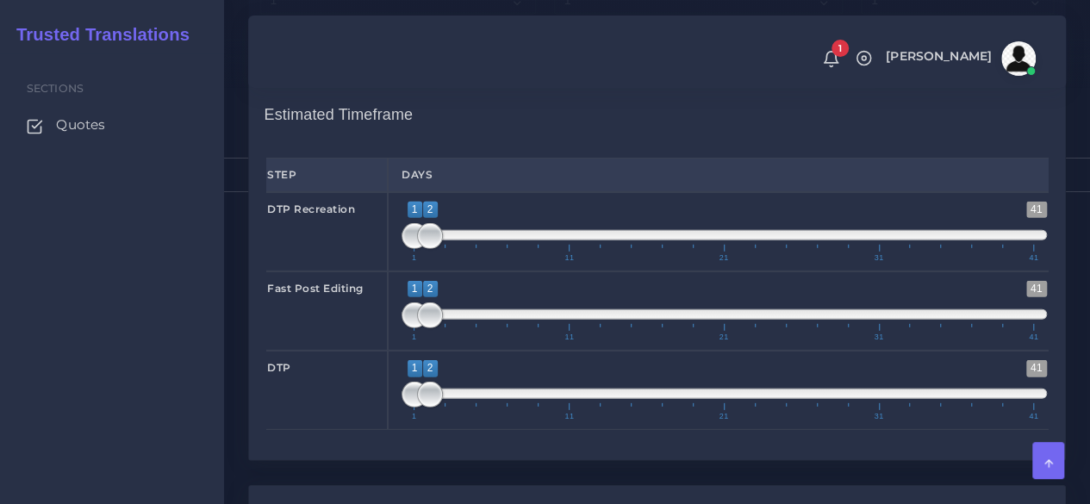
scroll to position [2414, 0]
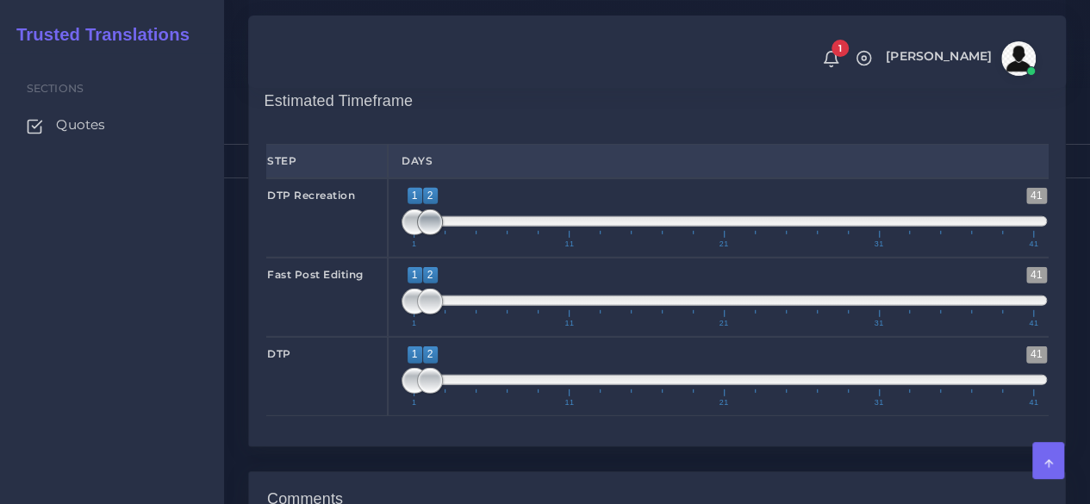
type input "1;1"
drag, startPoint x: 433, startPoint y: 341, endPoint x: 417, endPoint y: 342, distance: 15.6
click at [417, 235] on span at bounding box center [415, 222] width 26 height 26
type input "1;3"
drag, startPoint x: 430, startPoint y: 422, endPoint x: 446, endPoint y: 422, distance: 15.5
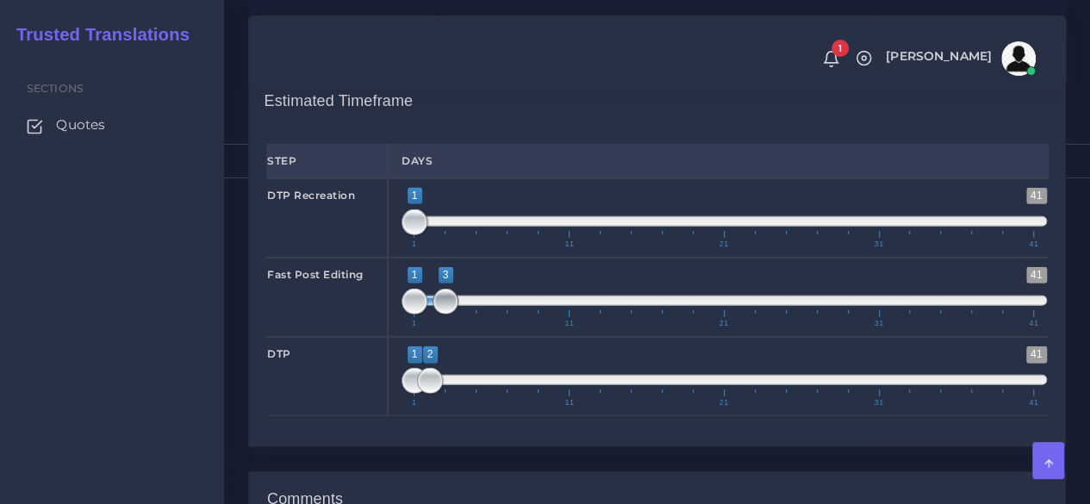
click at [446, 315] on span at bounding box center [446, 302] width 26 height 26
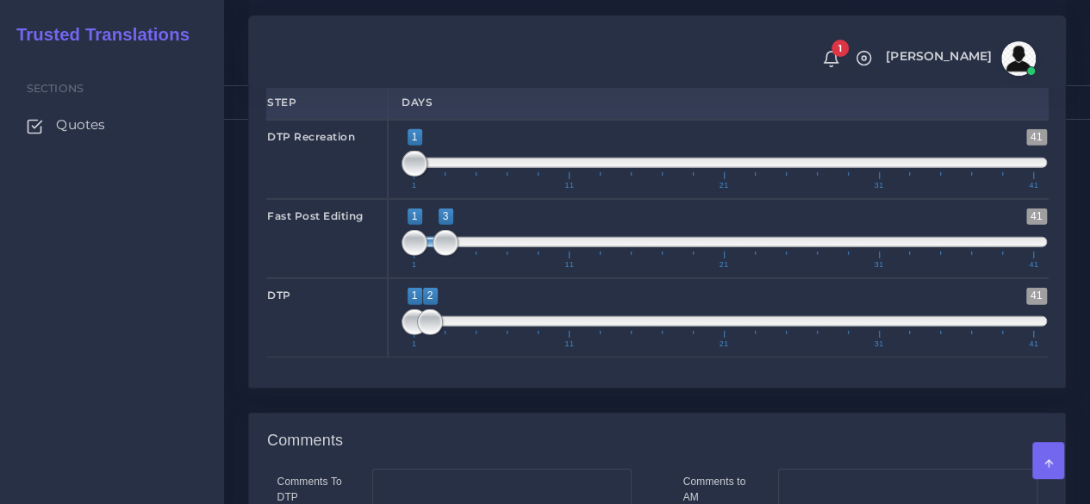
scroll to position [2500, 0]
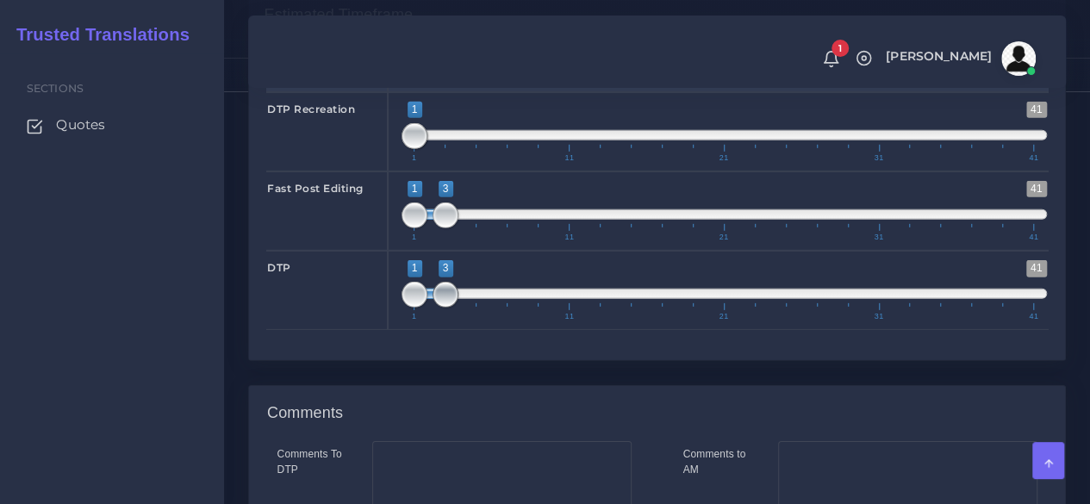
drag, startPoint x: 431, startPoint y: 416, endPoint x: 447, endPoint y: 414, distance: 16.6
click at [447, 308] on span at bounding box center [446, 295] width 26 height 26
type input "3;3"
drag, startPoint x: 414, startPoint y: 414, endPoint x: 447, endPoint y: 413, distance: 32.8
click at [447, 308] on span at bounding box center [446, 295] width 26 height 26
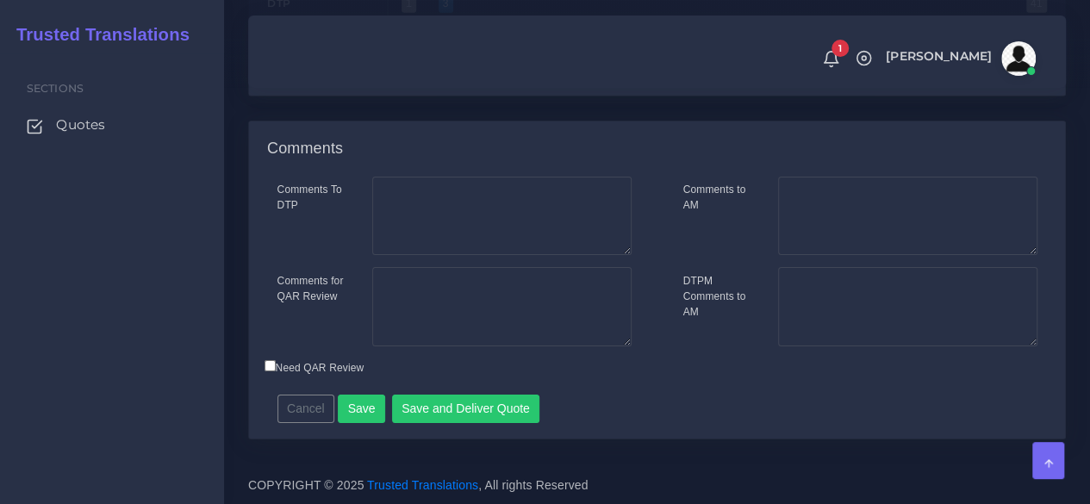
scroll to position [2845, 0]
click at [530, 320] on textarea "Comments for QAR Review" at bounding box center [501, 306] width 259 height 79
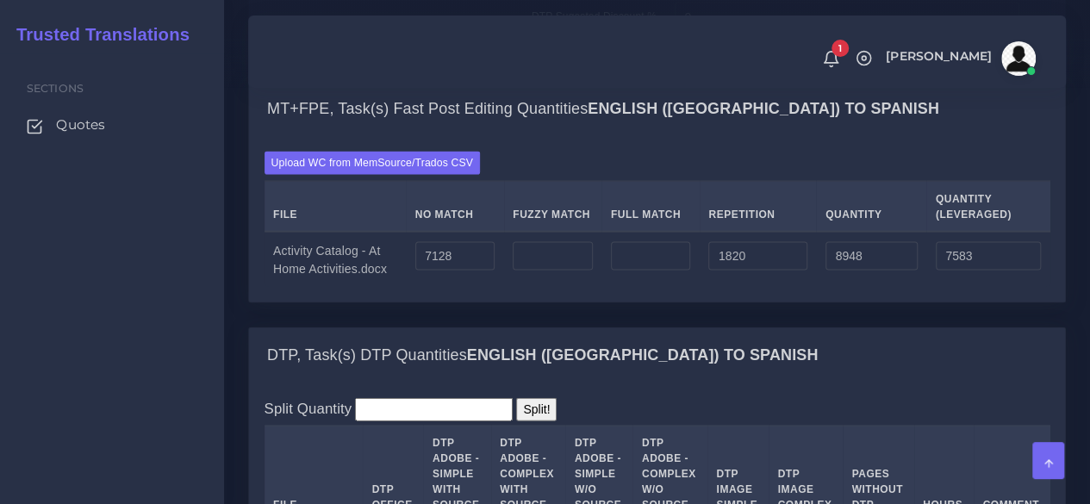
scroll to position [1638, 0]
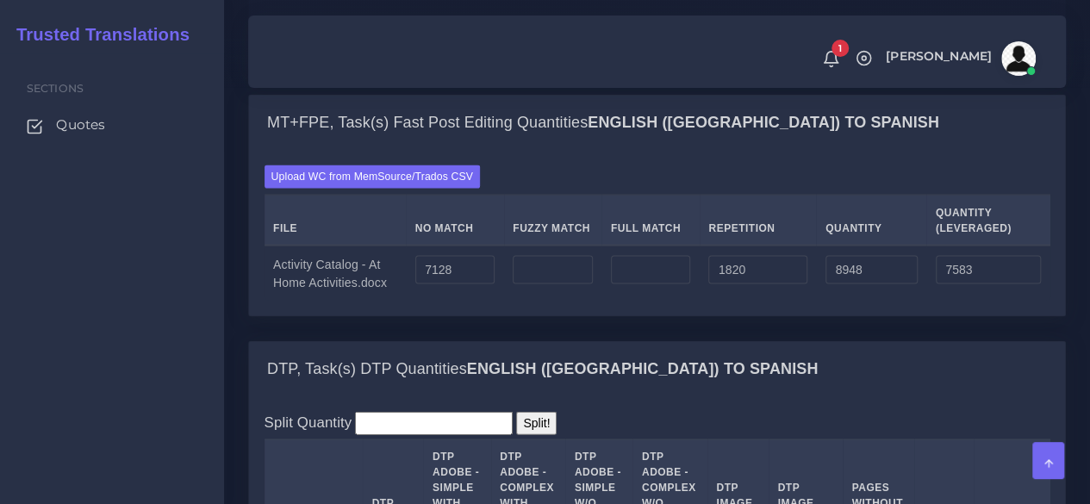
type textarea "89 pages, easy language in general, Fast PE should work well like in the previo…"
drag, startPoint x: 700, startPoint y: 159, endPoint x: 618, endPoint y: 159, distance: 81.9
click at [618, 54] on tr "DTP Sugested Discount % 0" at bounding box center [658, 30] width 786 height 47
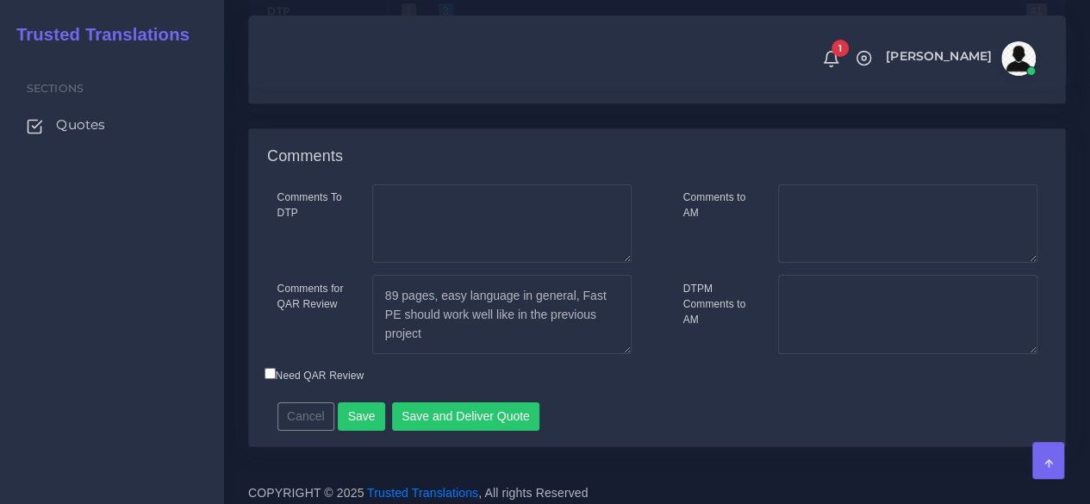
scroll to position [2758, 0]
type input "10"
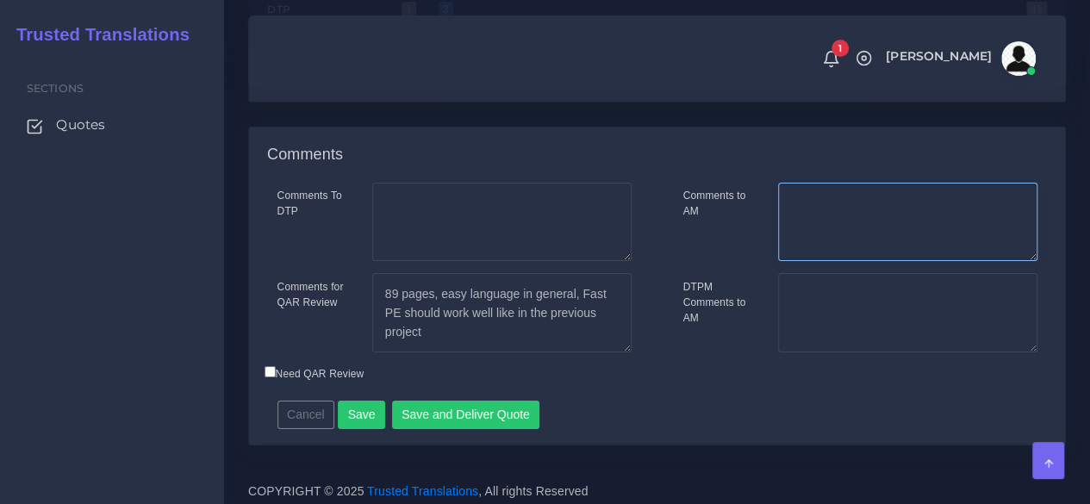
click at [800, 262] on textarea "Comments to AM" at bounding box center [907, 222] width 259 height 79
type textarea "Please ask if they have the source file (InDesign) to lower cost."
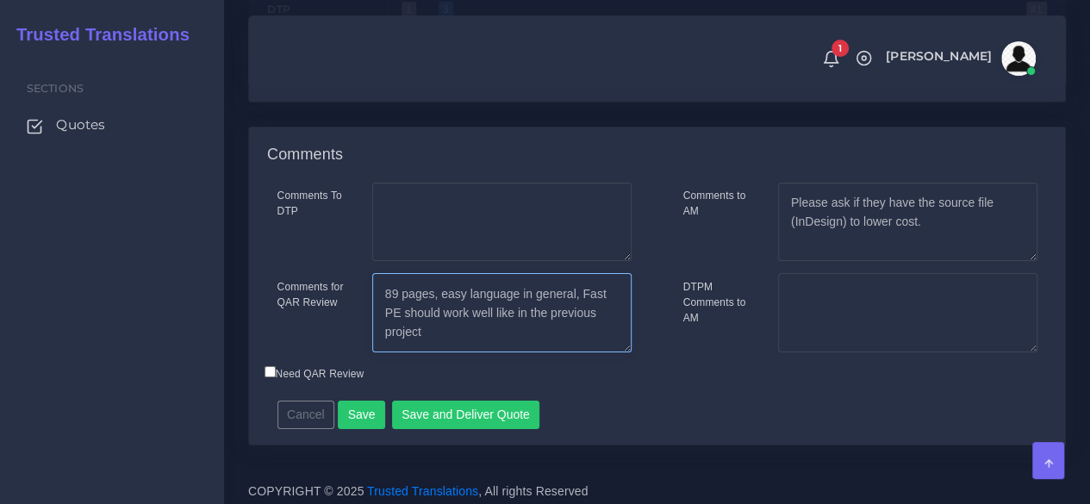
click at [625, 353] on textarea "89 pages, easy language in general, Fast PE should work well like in the previo…" at bounding box center [501, 312] width 259 height 79
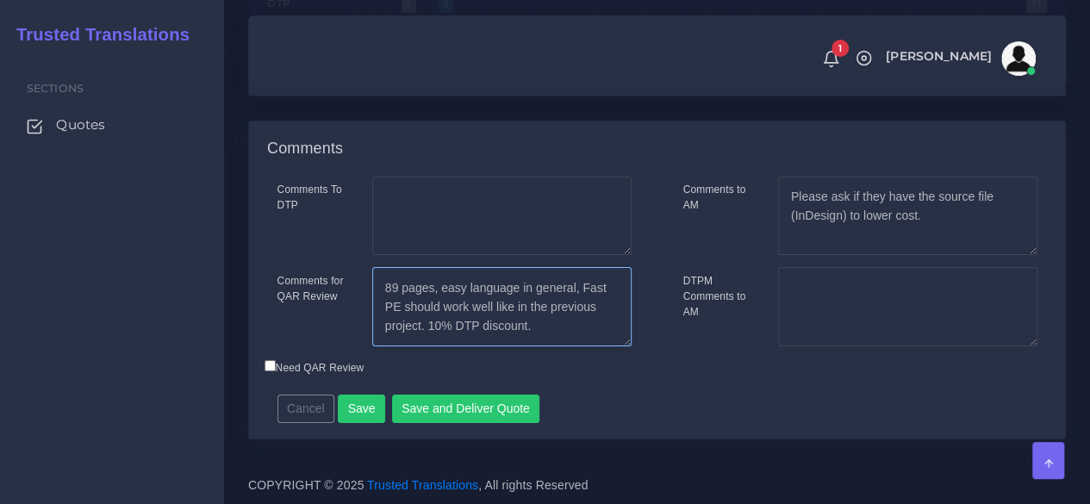
scroll to position [2877, 0]
type textarea "89 pages, easy language in general, Fast PE should work well like in the previo…"
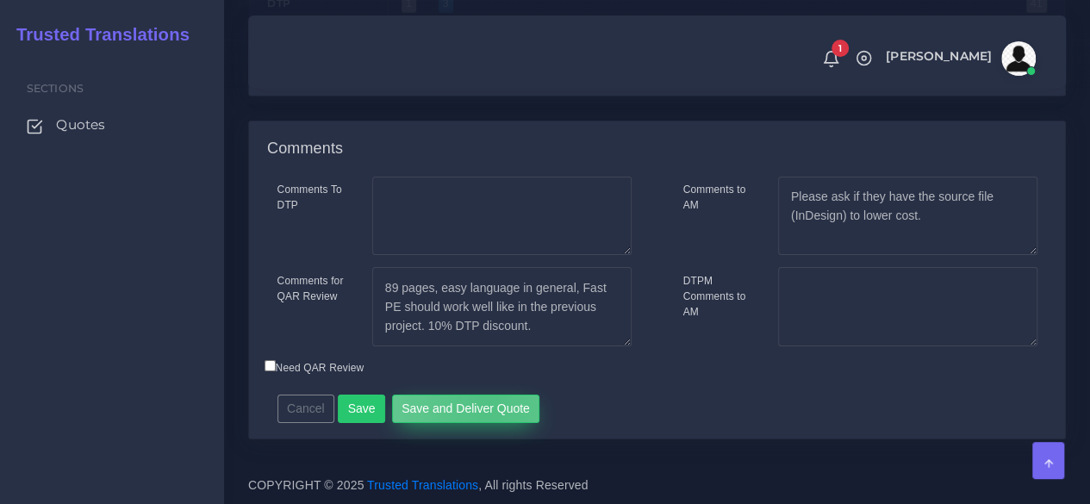
click at [481, 409] on button "Save and Deliver Quote" at bounding box center [466, 409] width 148 height 29
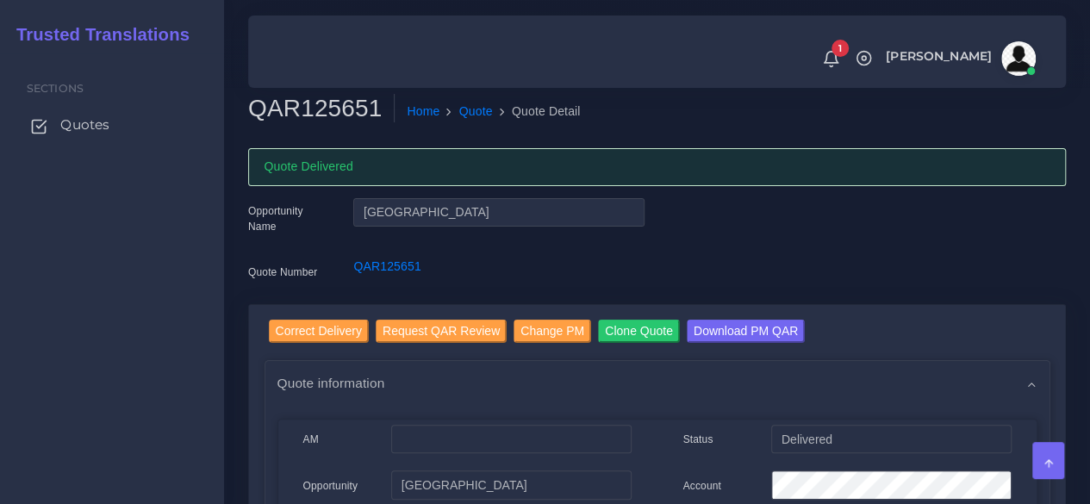
click at [98, 132] on span "Quotes" at bounding box center [84, 125] width 49 height 19
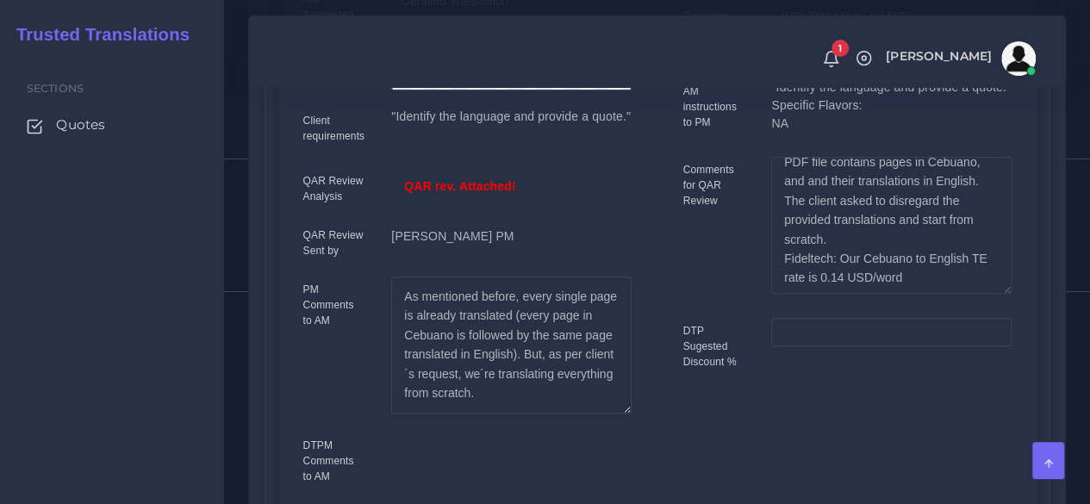
scroll to position [19, 0]
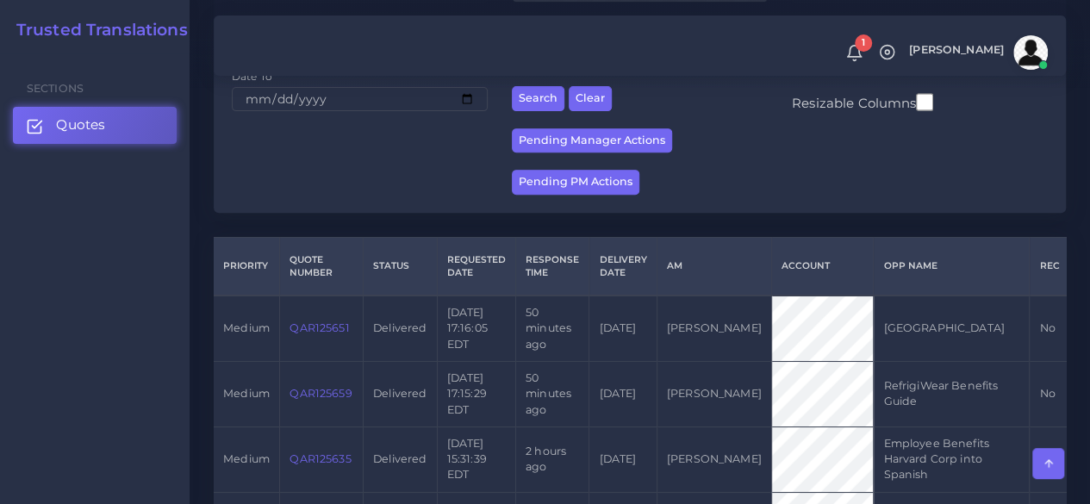
scroll to position [259, 0]
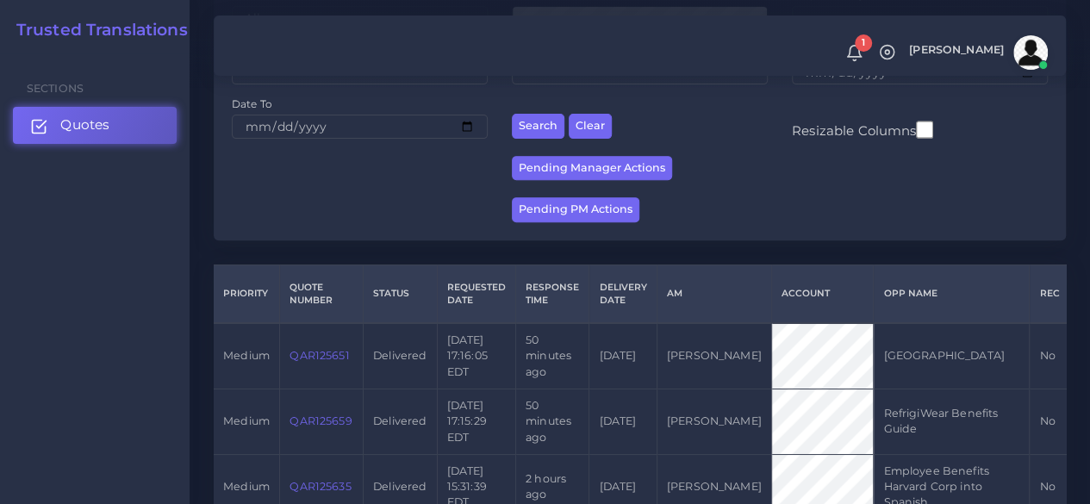
click at [84, 134] on span "Quotes" at bounding box center [84, 125] width 49 height 19
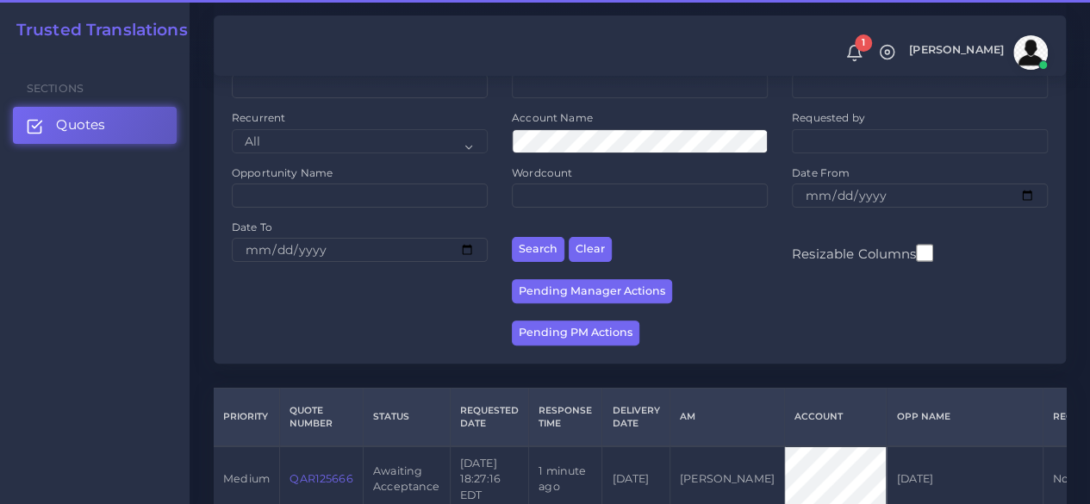
scroll to position [259, 0]
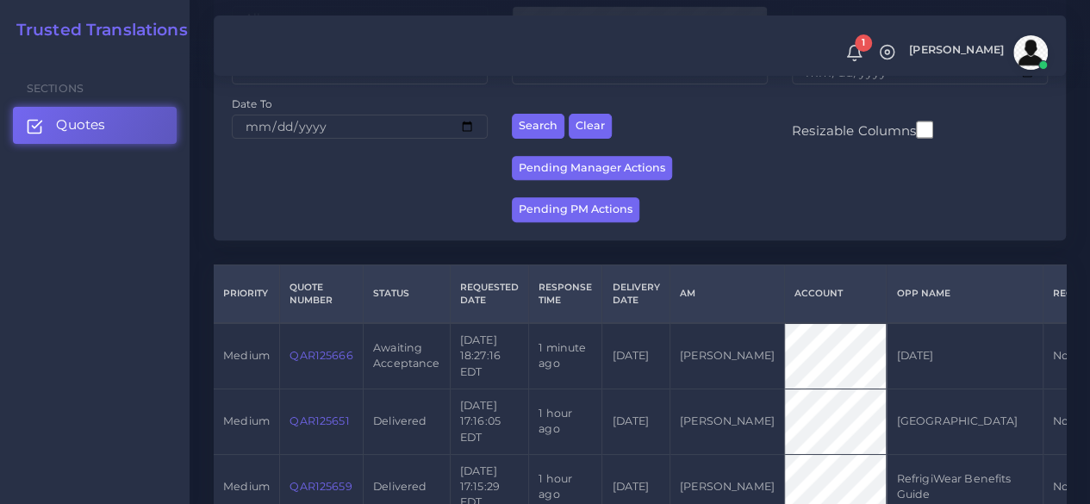
click at [320, 358] on link "QAR125666" at bounding box center [321, 355] width 63 height 13
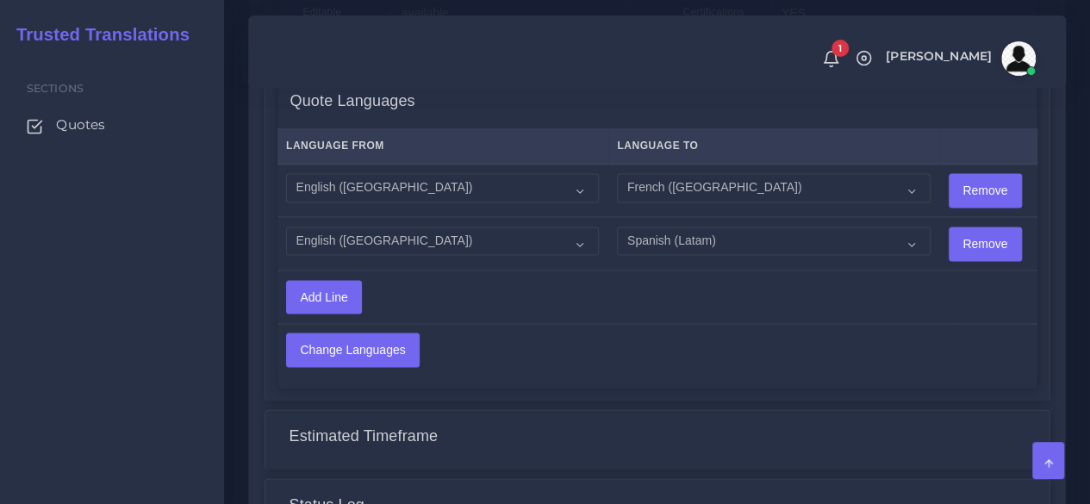
scroll to position [1399, 0]
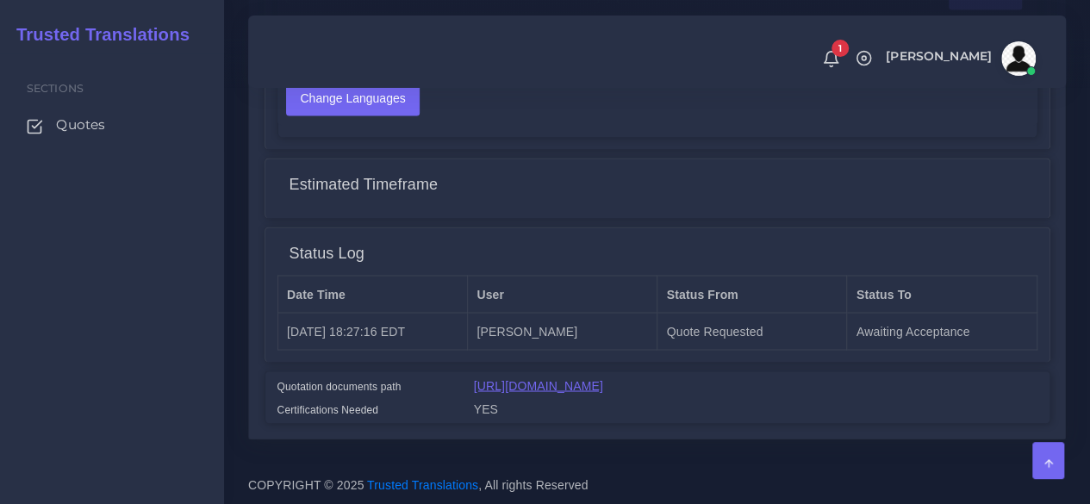
click at [579, 378] on link "[URL][DOMAIN_NAME]" at bounding box center [538, 385] width 129 height 14
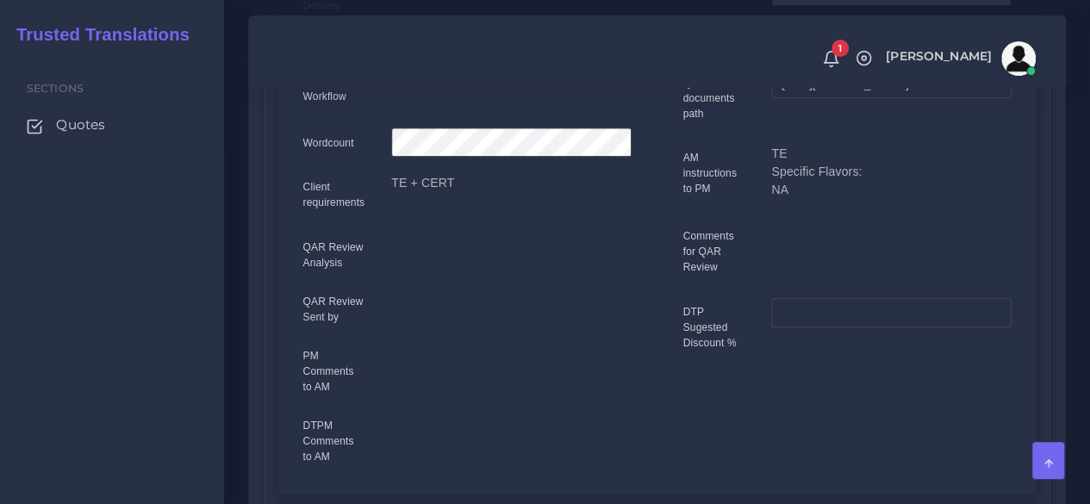
scroll to position [106, 0]
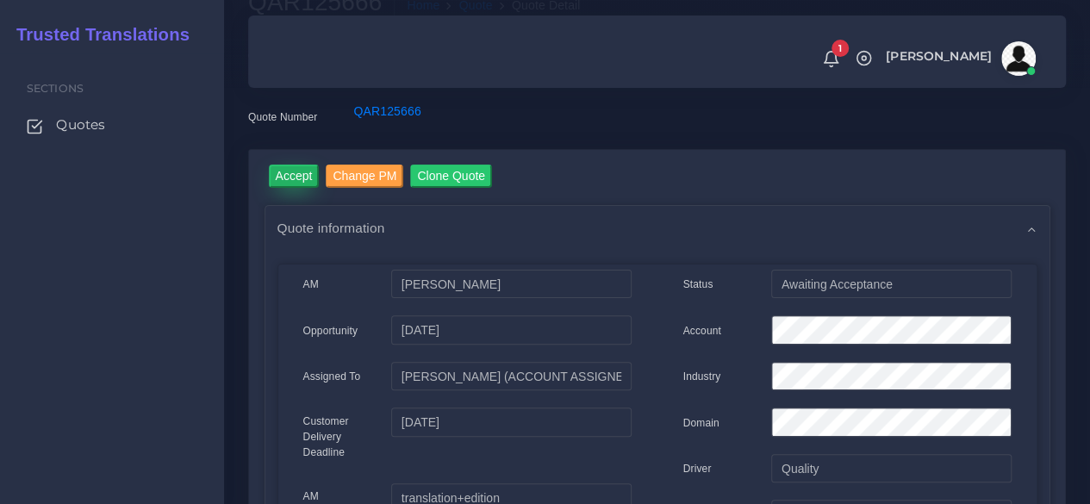
click at [303, 187] on input "Accept" at bounding box center [294, 176] width 51 height 23
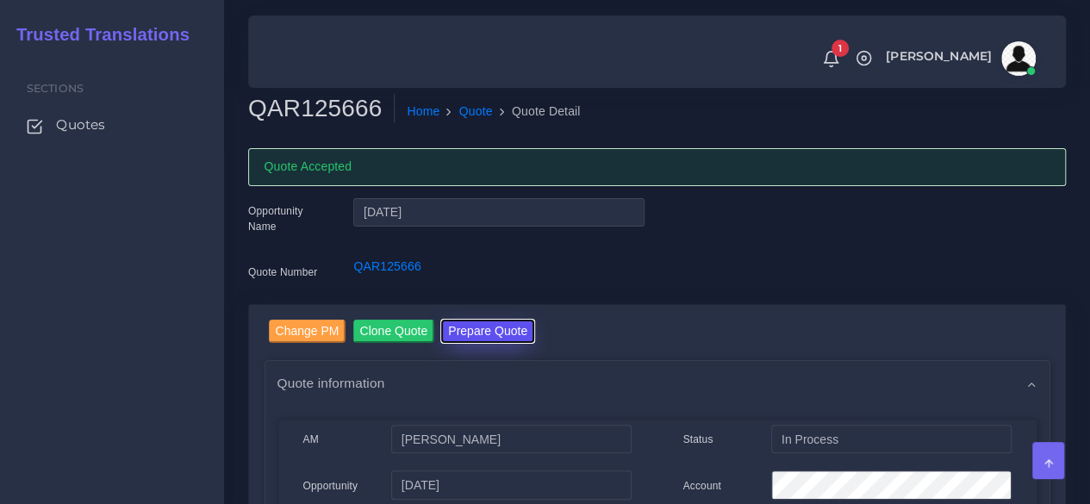
click at [495, 335] on button "Prepare Quote" at bounding box center [487, 331] width 93 height 23
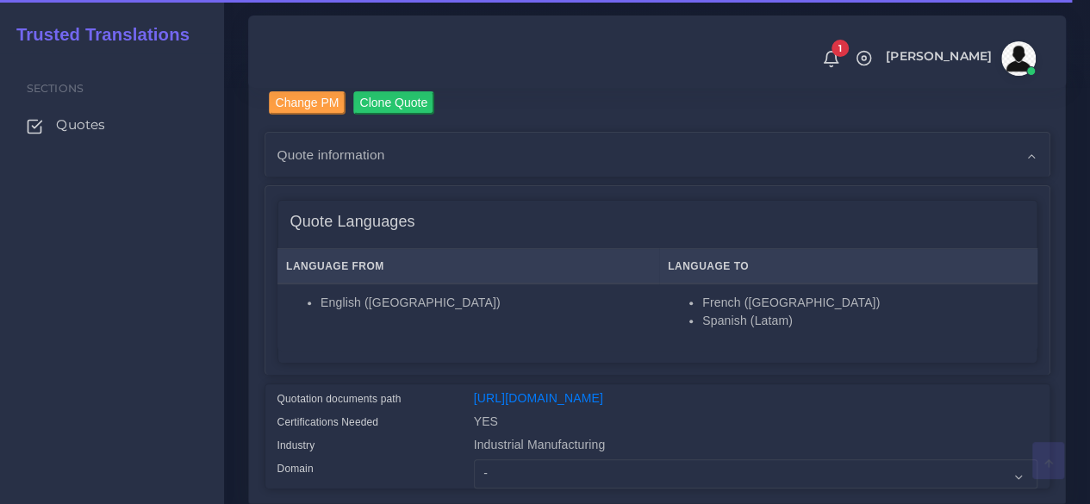
scroll to position [345, 0]
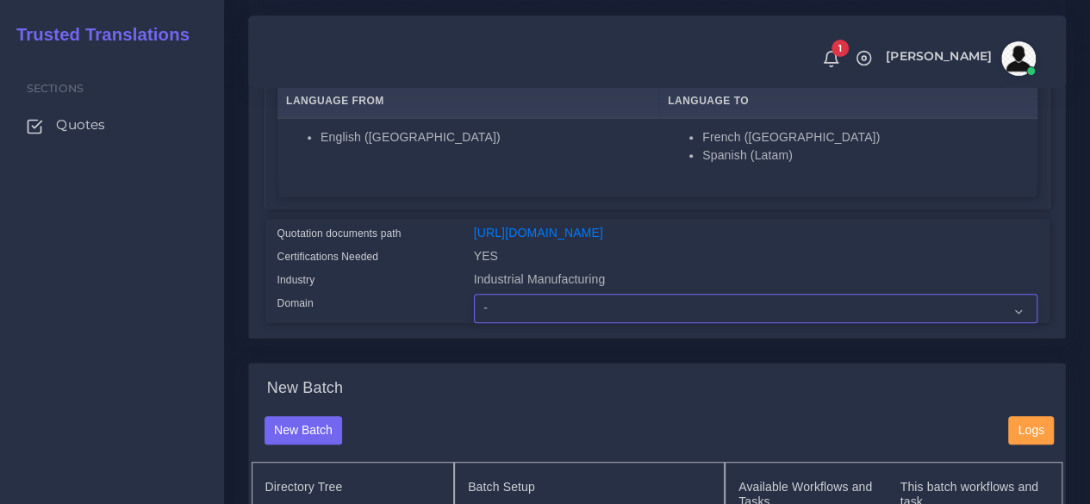
click at [522, 323] on select "- Advertising and Media Agriculture, Forestry and Fishing Architecture, Buildin…" at bounding box center [756, 308] width 564 height 29
select select "Industrial Manufacturing"
click at [474, 323] on select "- Advertising and Media Agriculture, Forestry and Fishing Architecture, Buildin…" at bounding box center [756, 308] width 564 height 29
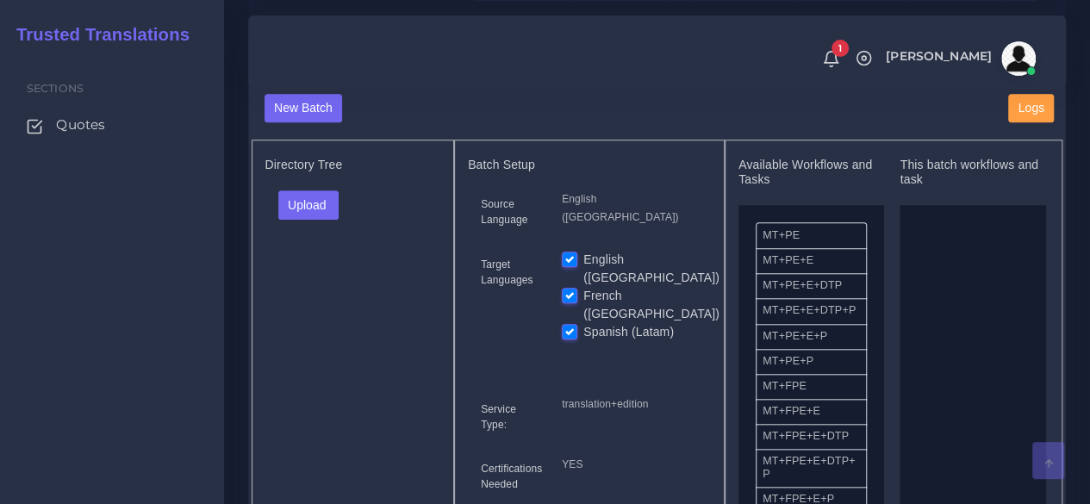
scroll to position [690, 0]
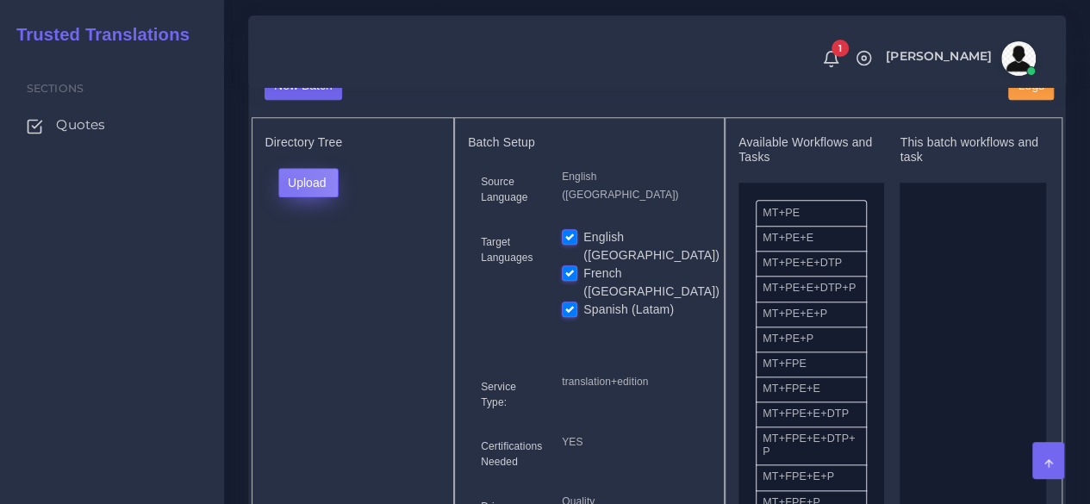
click at [284, 197] on button "Upload" at bounding box center [308, 182] width 61 height 29
click at [326, 259] on label "Files" at bounding box center [338, 248] width 119 height 22
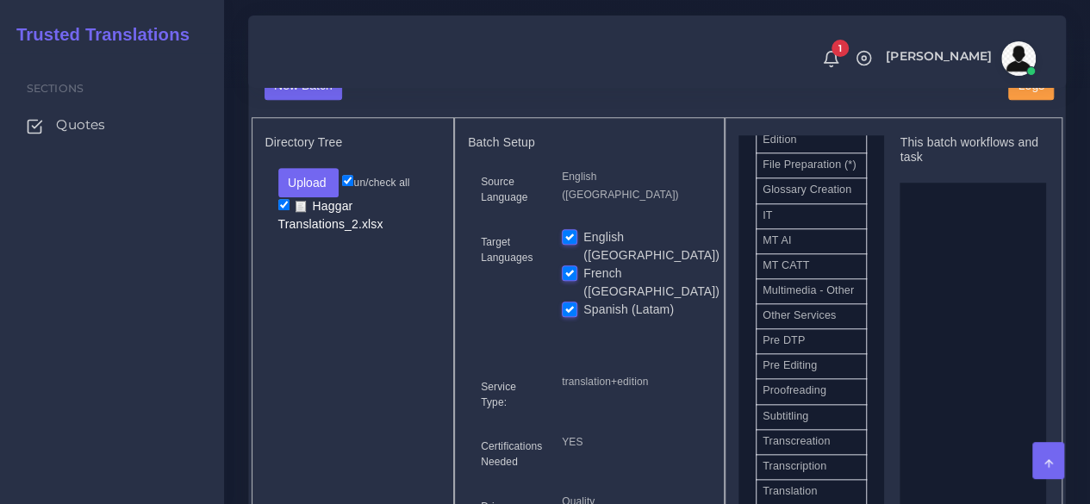
scroll to position [948, 0]
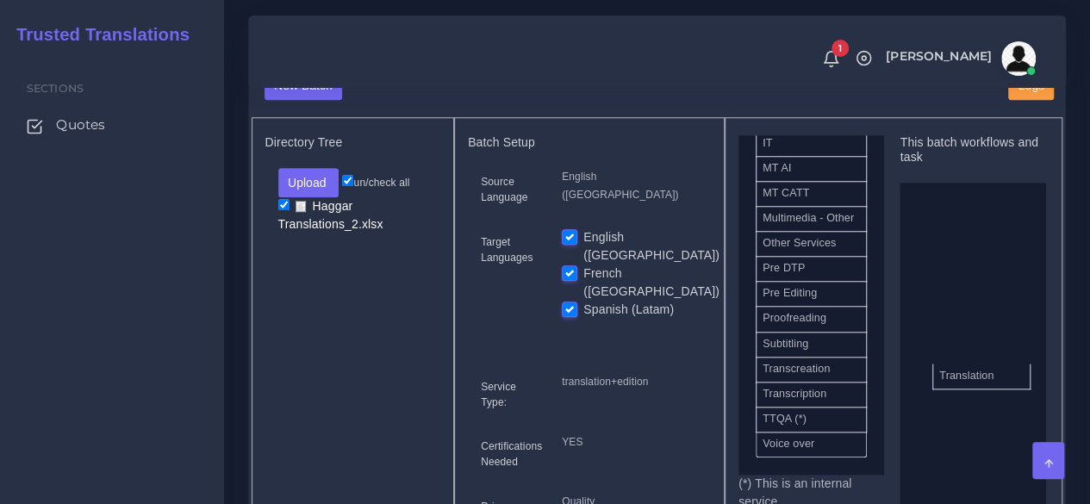
drag, startPoint x: 822, startPoint y: 485, endPoint x: 965, endPoint y: 394, distance: 169.8
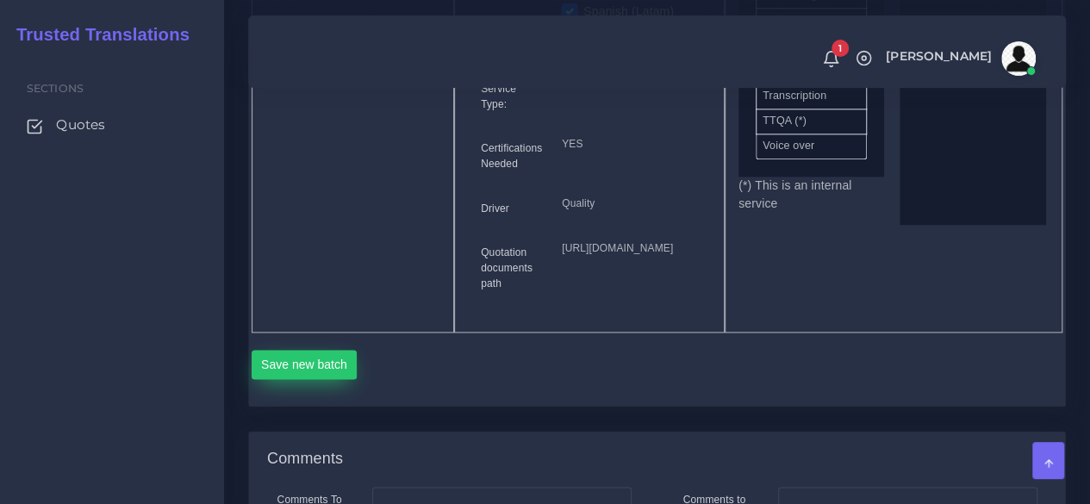
scroll to position [1034, 0]
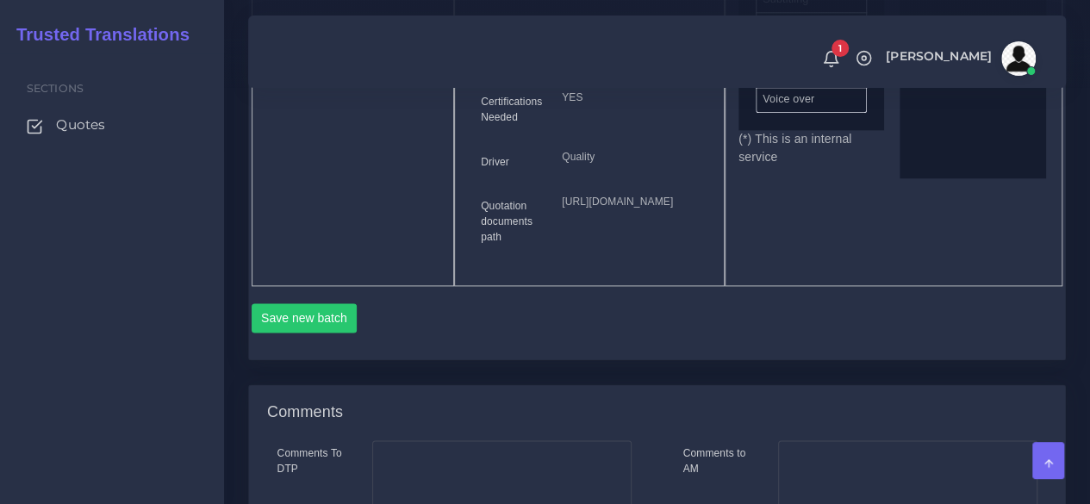
click at [314, 345] on div "Save new batch" at bounding box center [658, 323] width 812 height 41
click at [312, 333] on button "Save new batch" at bounding box center [305, 317] width 106 height 29
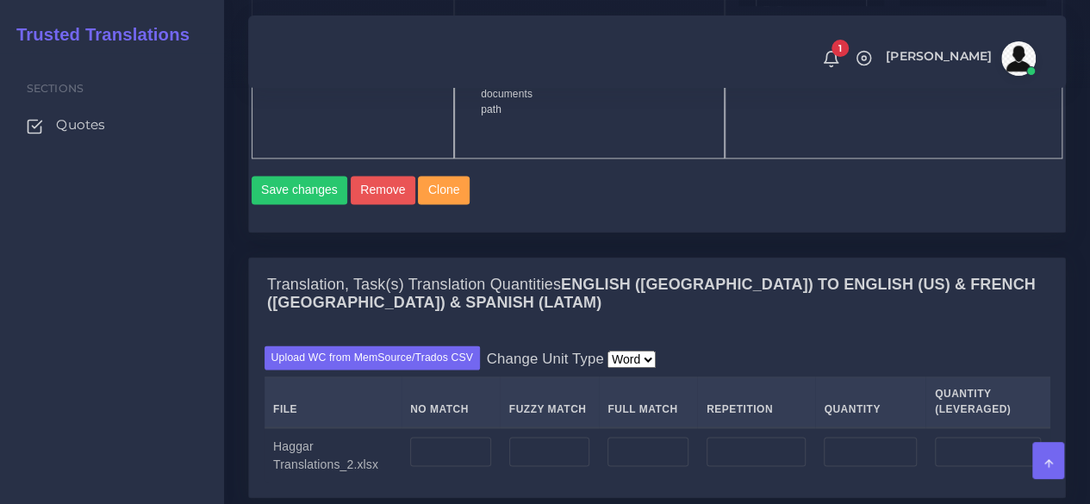
scroll to position [1293, 0]
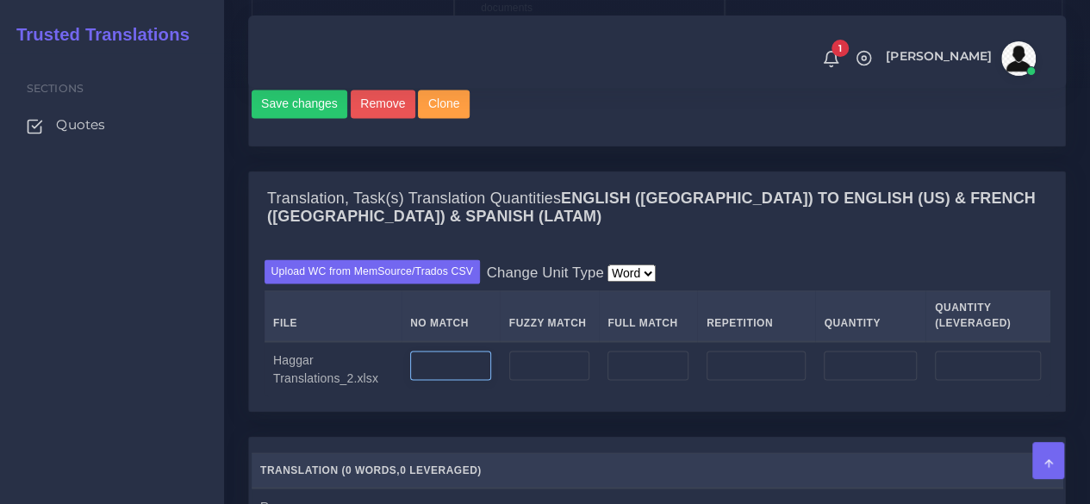
click at [461, 380] on input "number" at bounding box center [450, 365] width 81 height 29
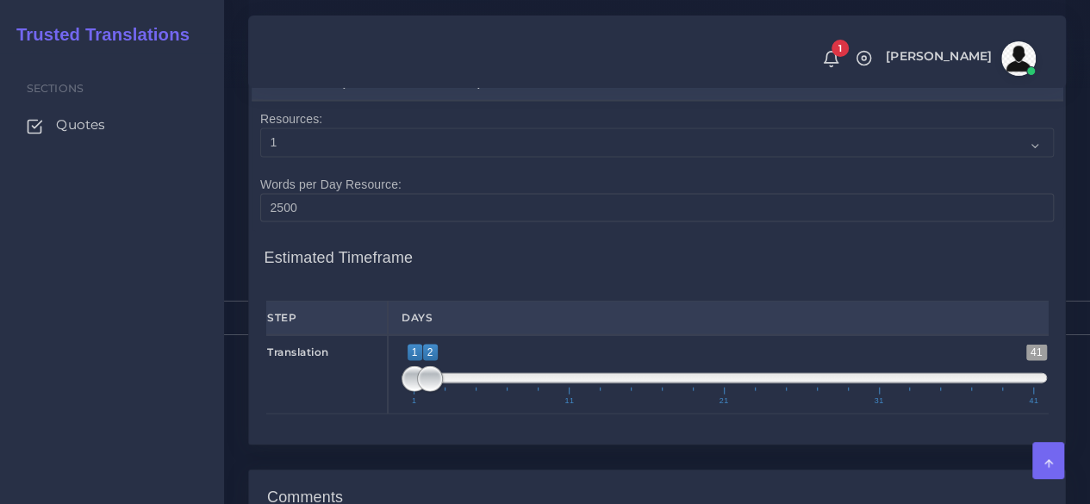
scroll to position [1724, 0]
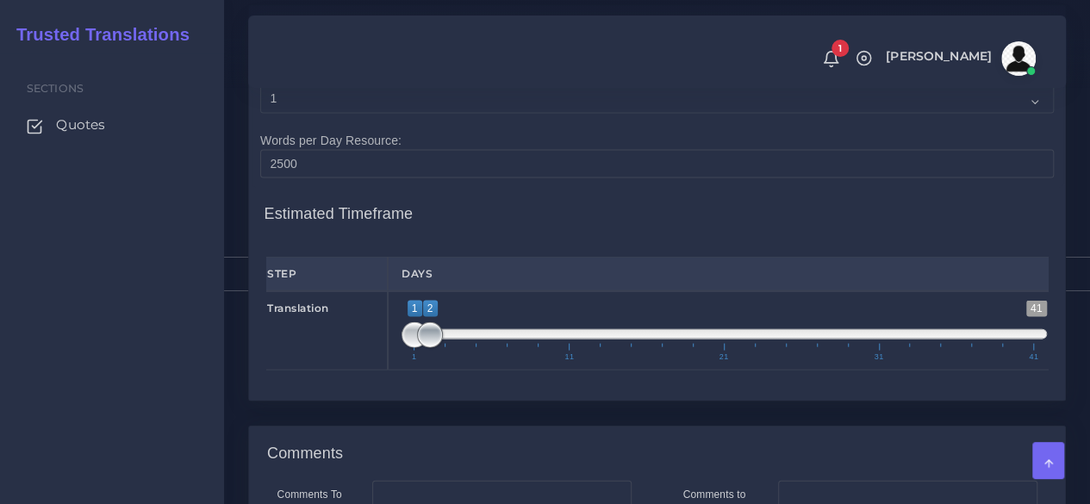
type input "50"
type input "1;1"
drag, startPoint x: 428, startPoint y: 415, endPoint x: 359, endPoint y: 413, distance: 68.1
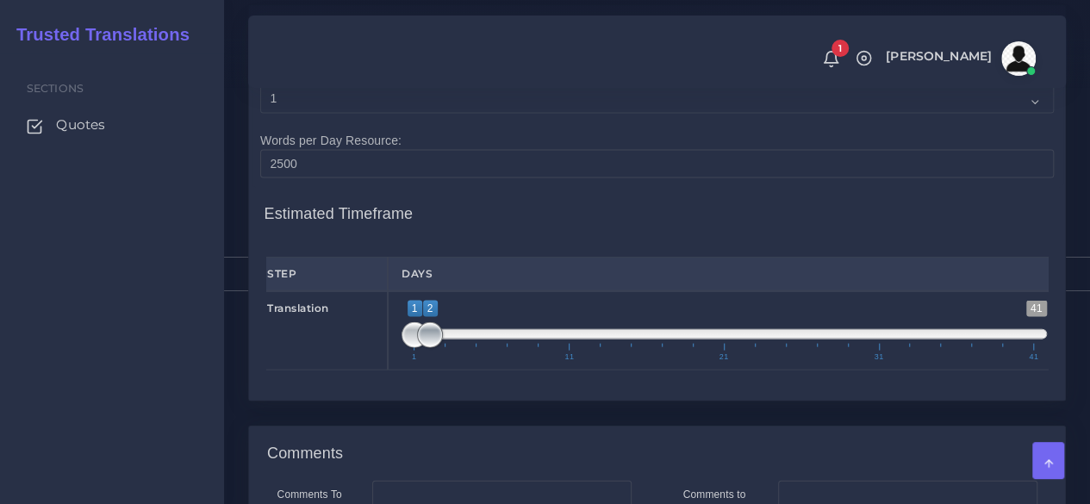
click at [359, 371] on div "Translation 1 41 1 2 1 — 2 1 11 21 31 41 1;1" at bounding box center [657, 330] width 808 height 79
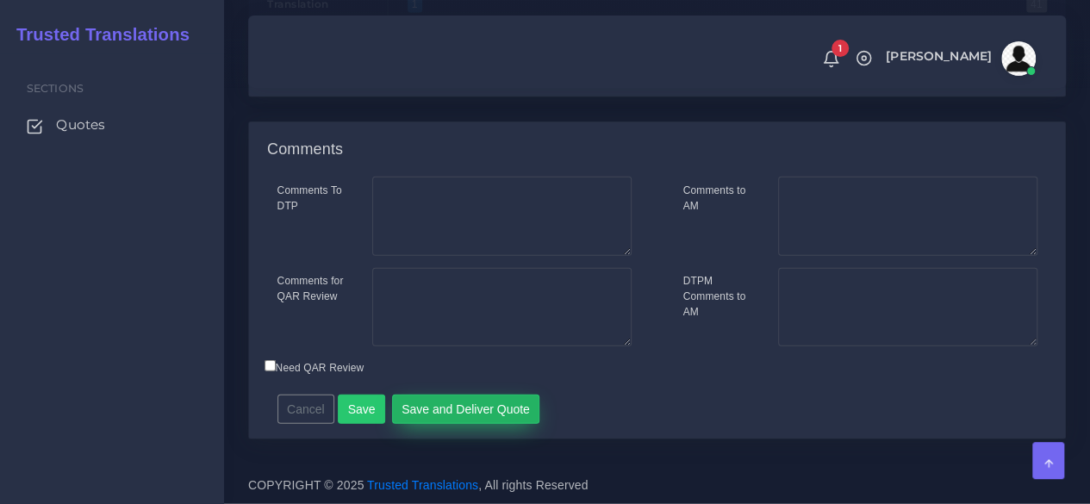
click at [434, 411] on button "Save and Deliver Quote" at bounding box center [466, 409] width 148 height 29
